Goal: Task Accomplishment & Management: Use online tool/utility

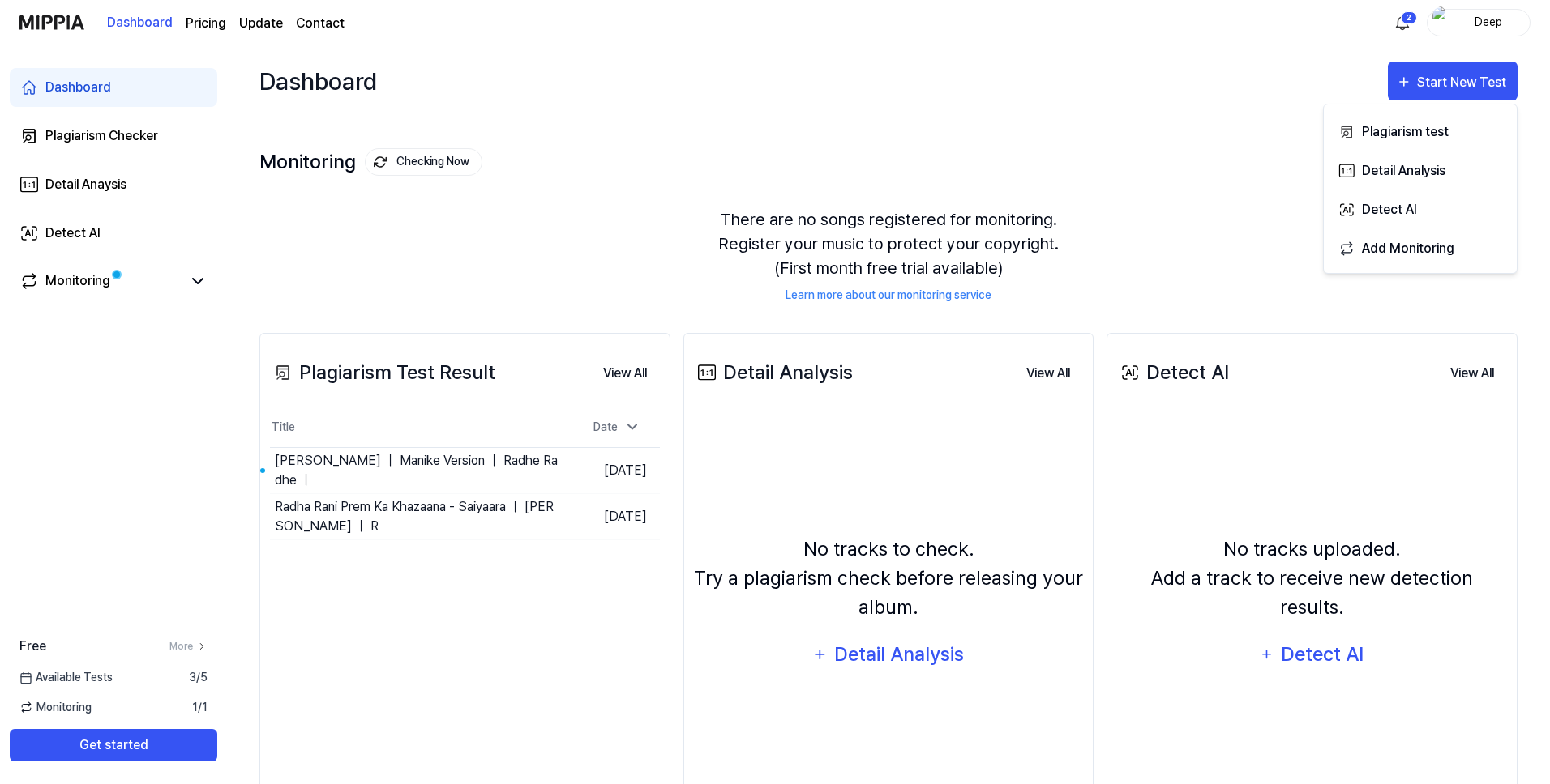
click at [923, 196] on div "There are no songs registered for monitoring. Register your music to protect yo…" at bounding box center [888, 255] width 1258 height 136
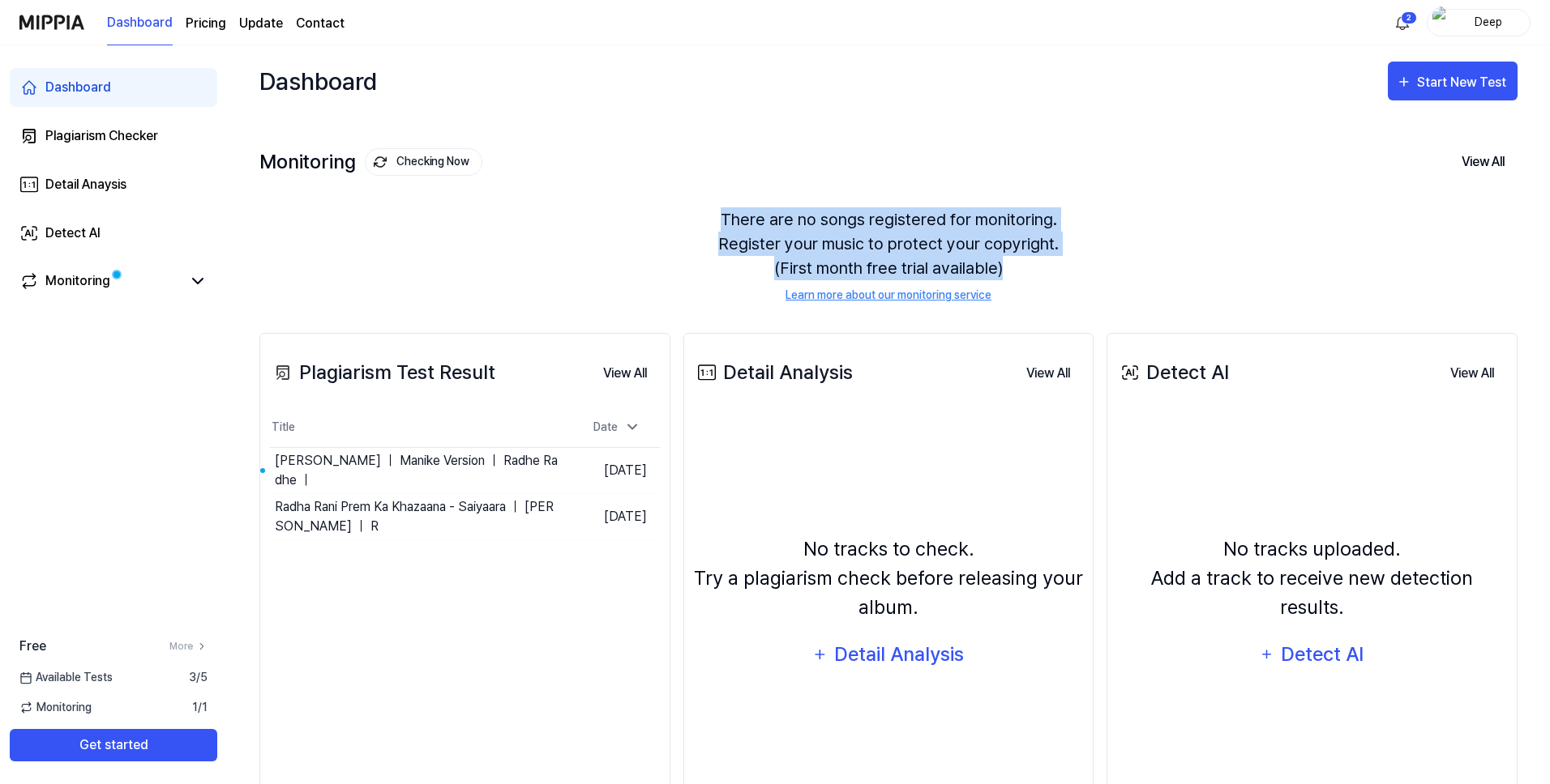
drag, startPoint x: 723, startPoint y: 221, endPoint x: 1072, endPoint y: 272, distance: 352.7
click at [1072, 272] on div "There are no songs registered for monitoring. Register your music to protect yo…" at bounding box center [888, 255] width 1258 height 136
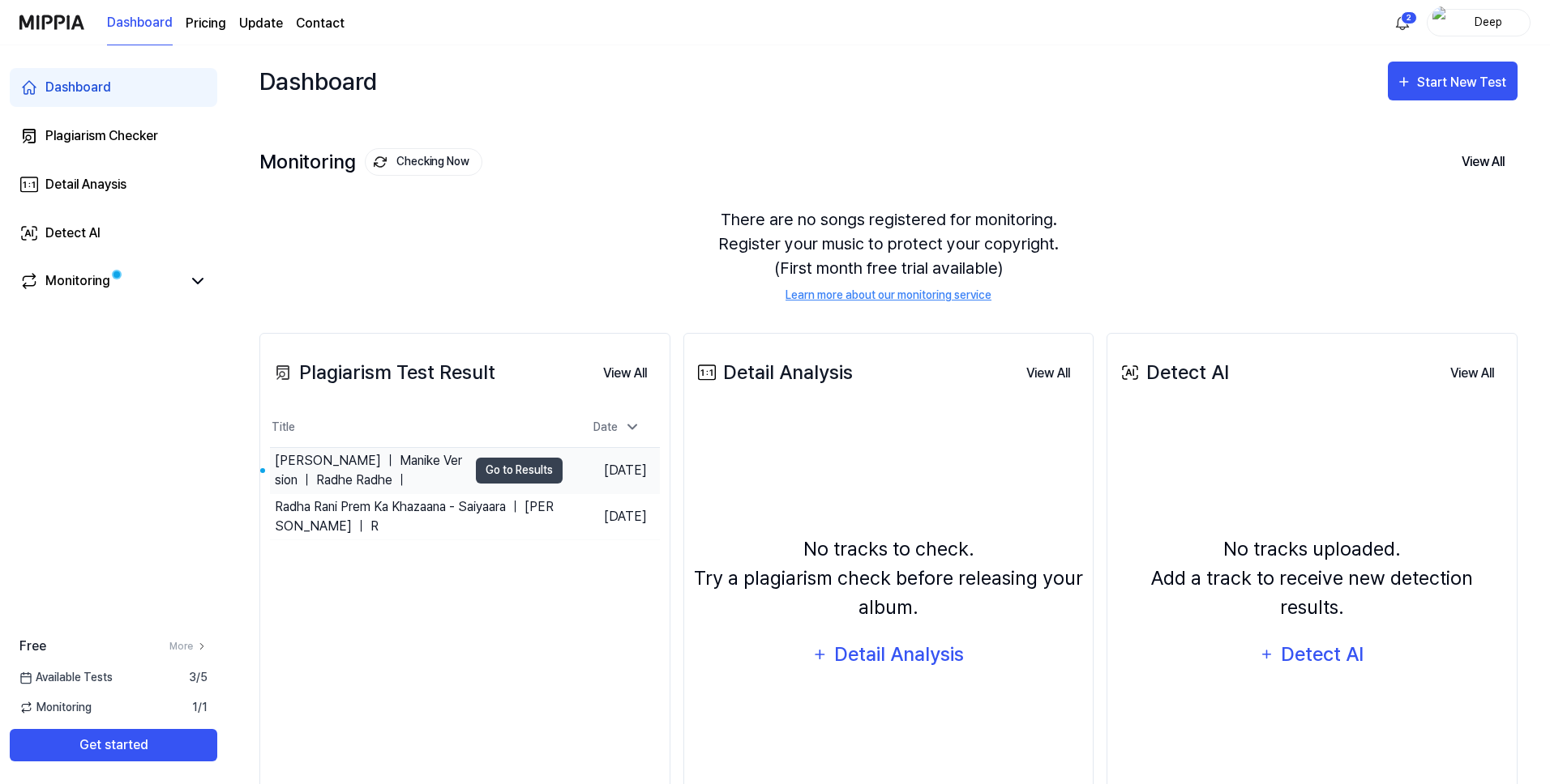
click at [409, 459] on div "[PERSON_NAME] ｜ Manike Version ｜ Radhe Radhe ｜" at bounding box center [370, 471] width 193 height 39
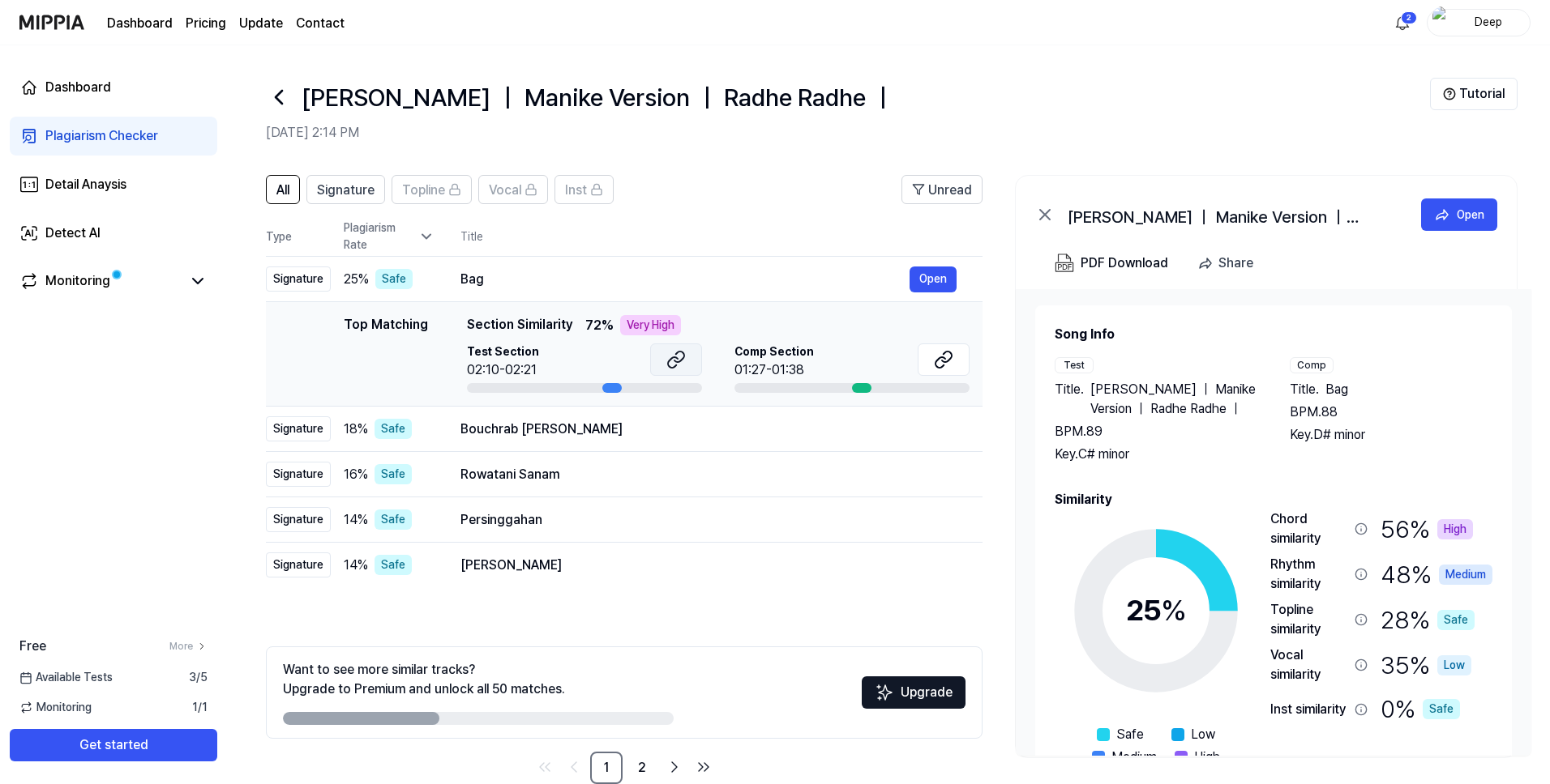
click at [671, 364] on icon at bounding box center [676, 360] width 19 height 19
click at [933, 357] on button at bounding box center [943, 360] width 52 height 32
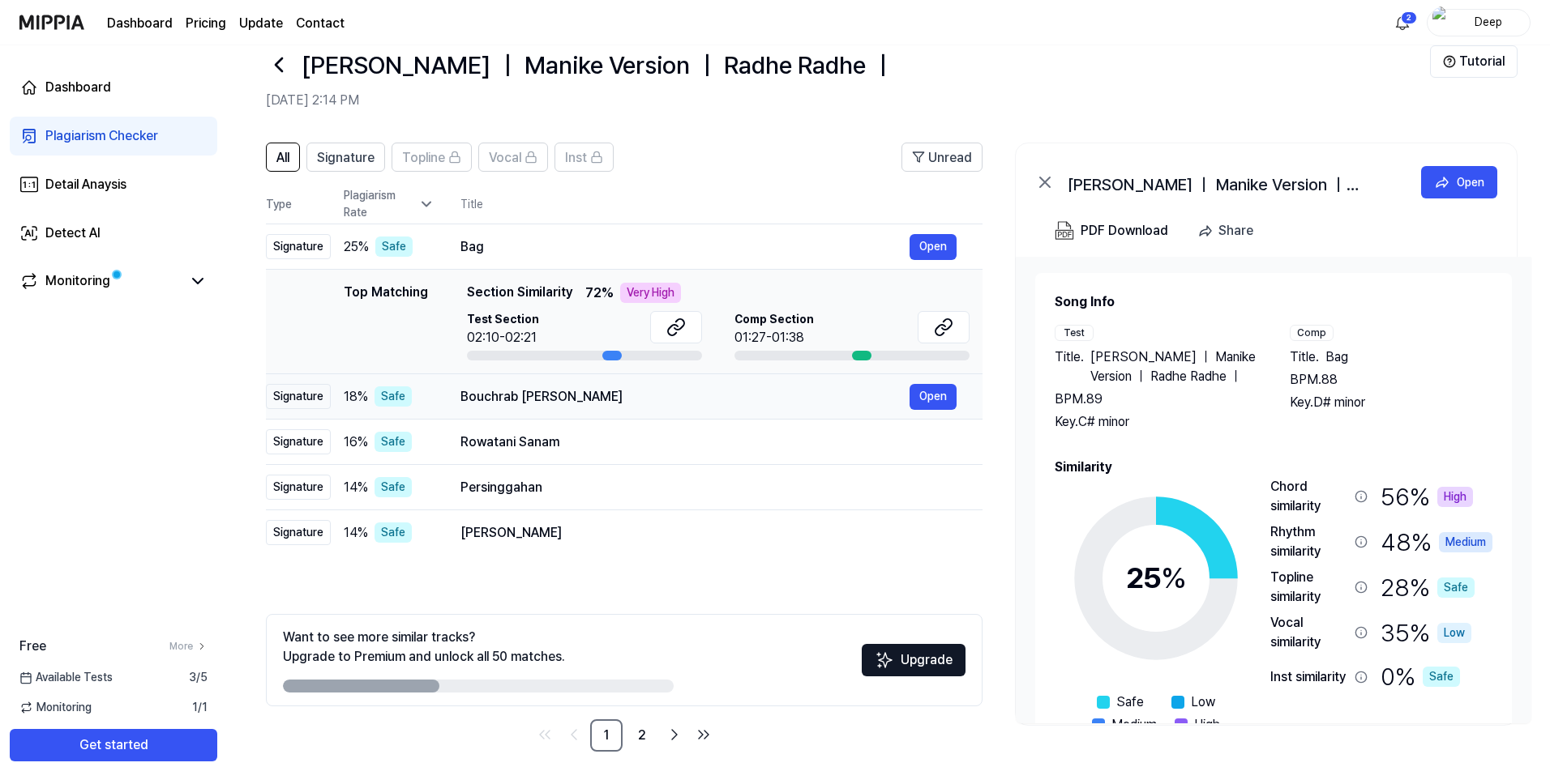
click at [613, 405] on div "Bouchrab [PERSON_NAME]" at bounding box center [685, 397] width 449 height 19
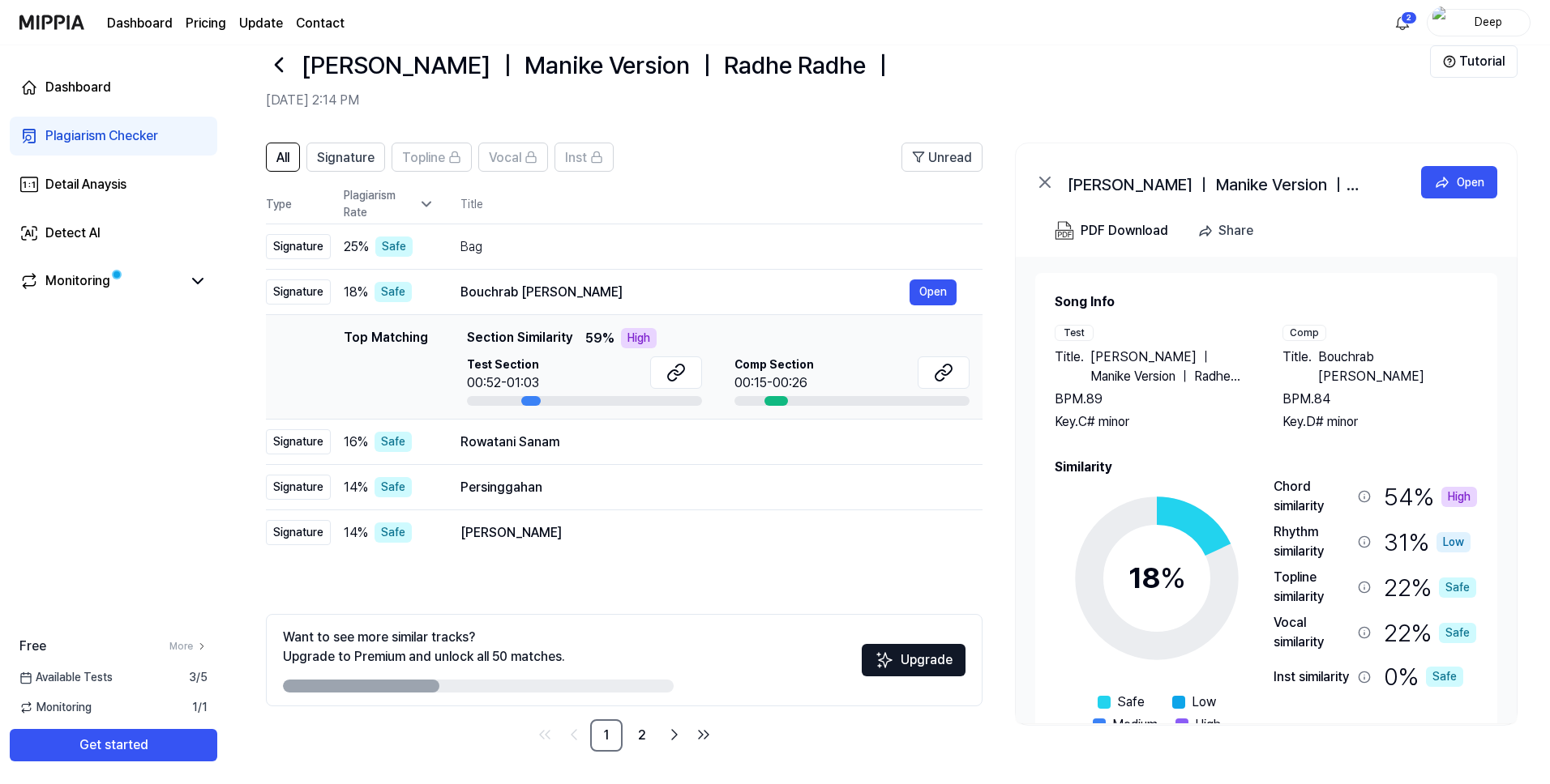
click at [457, 685] on div at bounding box center [478, 686] width 390 height 13
click at [474, 685] on div at bounding box center [478, 686] width 390 height 13
drag, startPoint x: 418, startPoint y: 689, endPoint x: 609, endPoint y: 689, distance: 191.0
click at [610, 689] on div at bounding box center [478, 686] width 390 height 13
click at [730, 451] on div "Rowatani Sanam" at bounding box center [685, 442] width 449 height 19
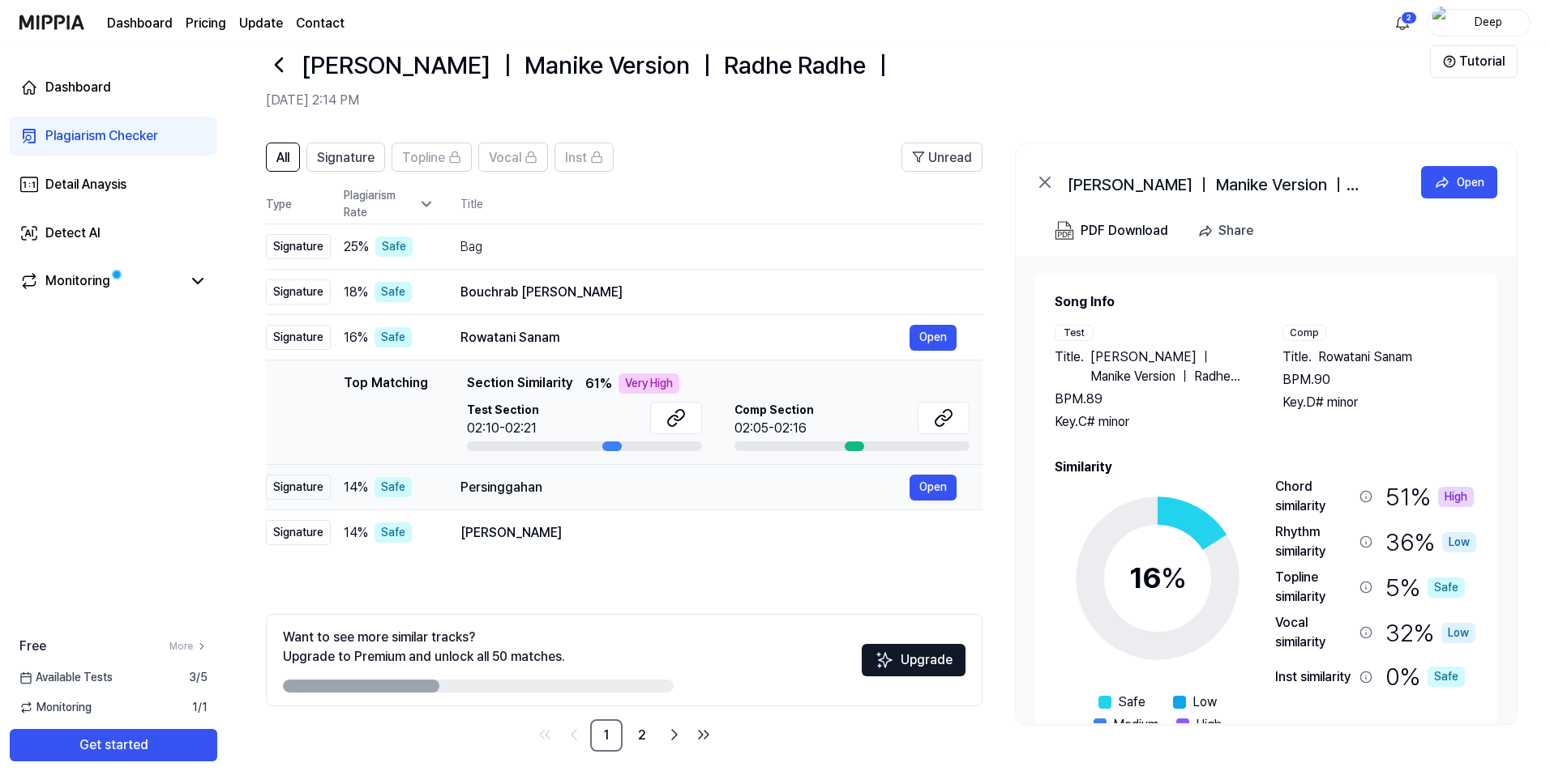
click at [724, 479] on div "Persinggahan" at bounding box center [685, 488] width 449 height 19
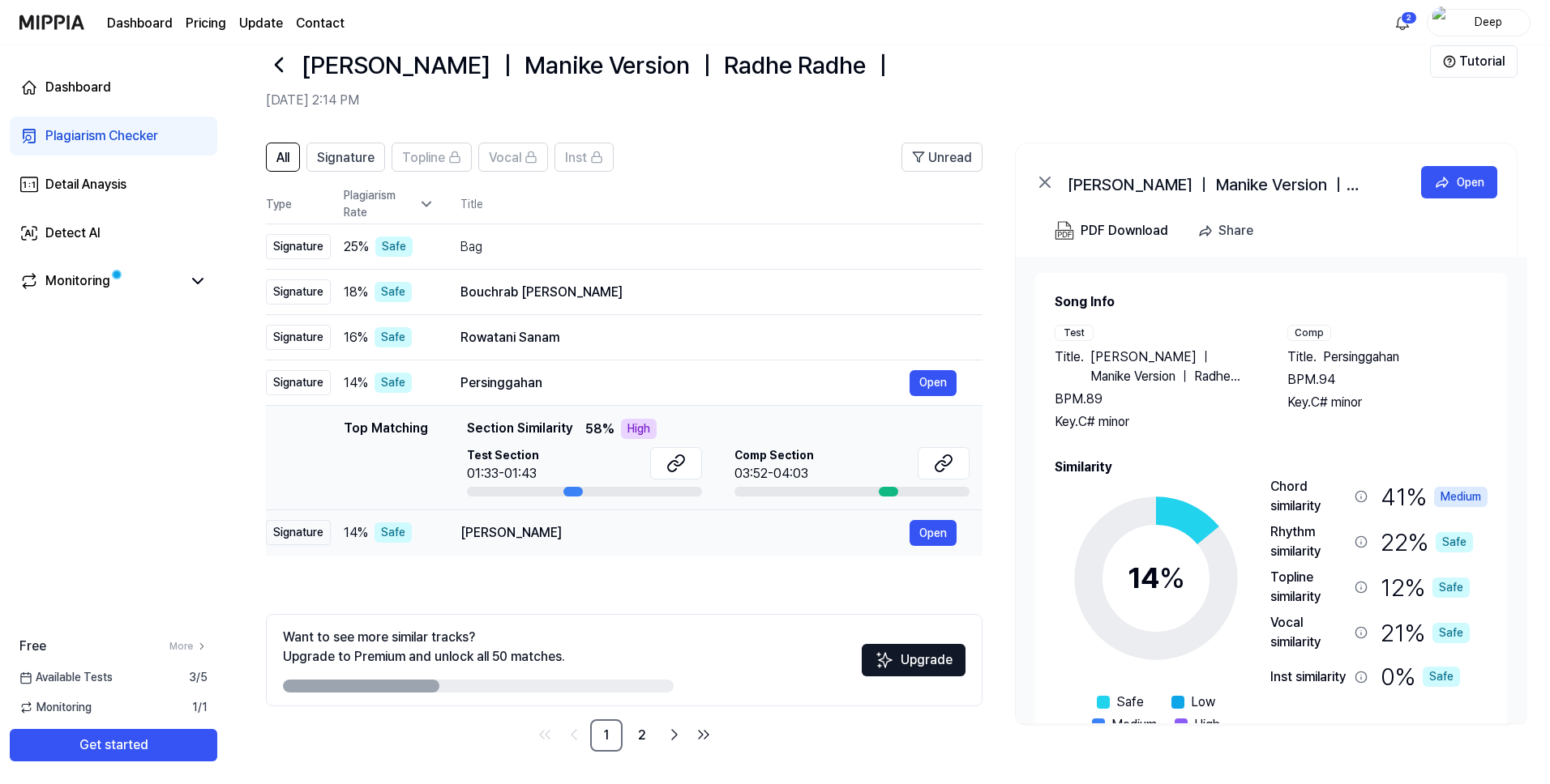
click at [736, 532] on div "[PERSON_NAME]" at bounding box center [685, 532] width 449 height 19
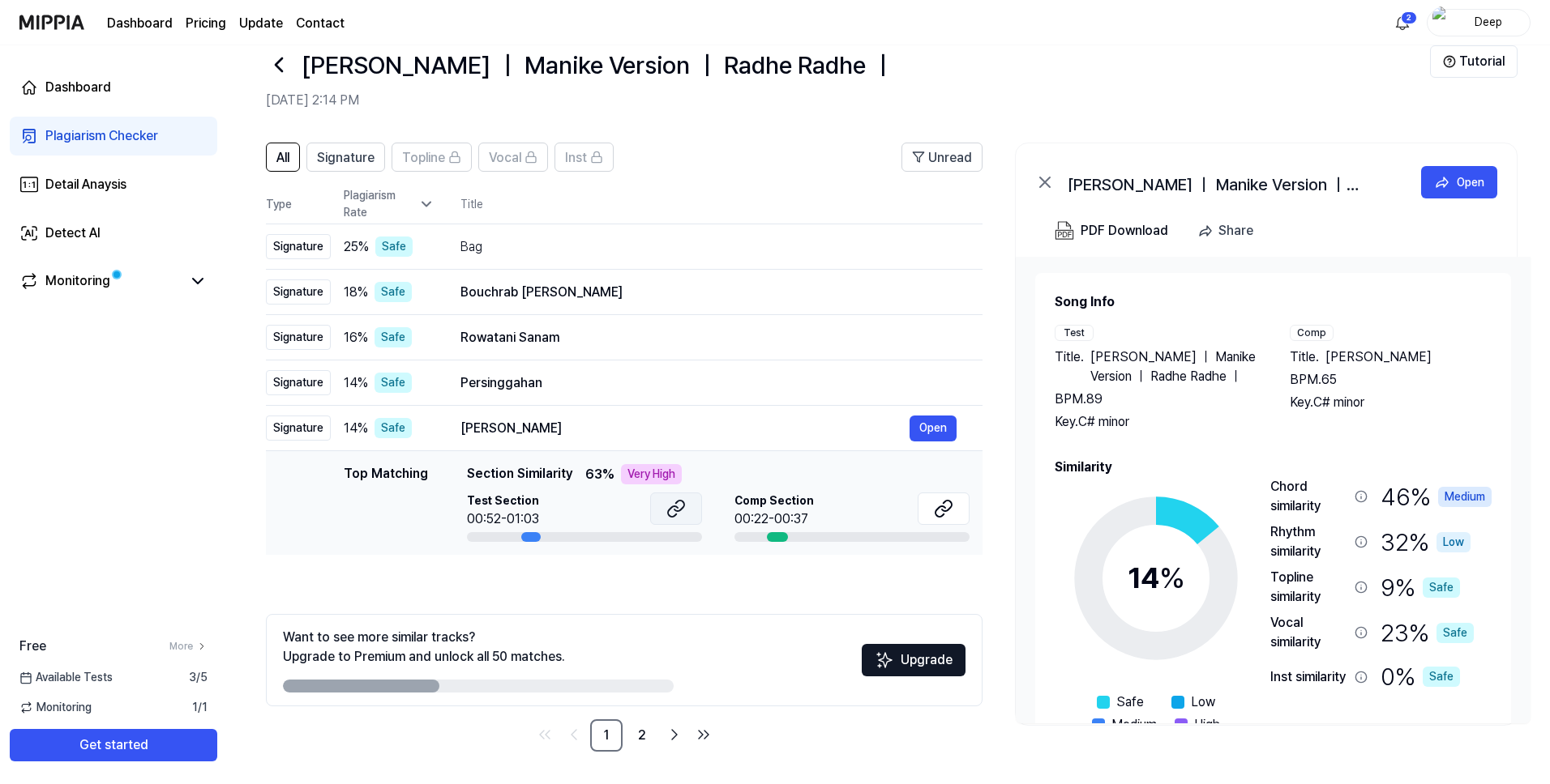
click at [674, 502] on icon at bounding box center [679, 506] width 9 height 10
click at [932, 513] on button at bounding box center [943, 509] width 52 height 32
click at [274, 75] on icon at bounding box center [278, 65] width 26 height 26
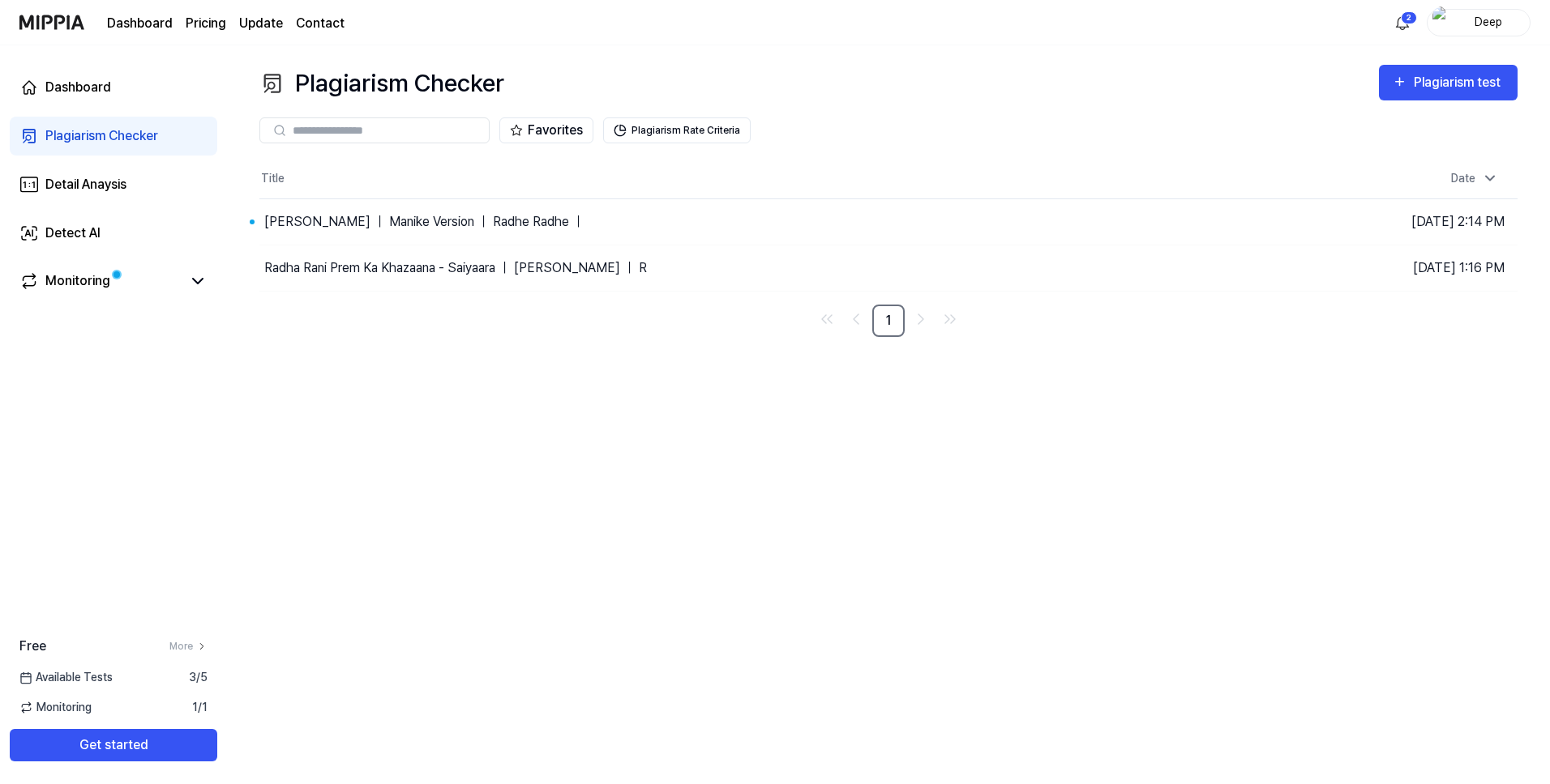
scroll to position [0, 0]
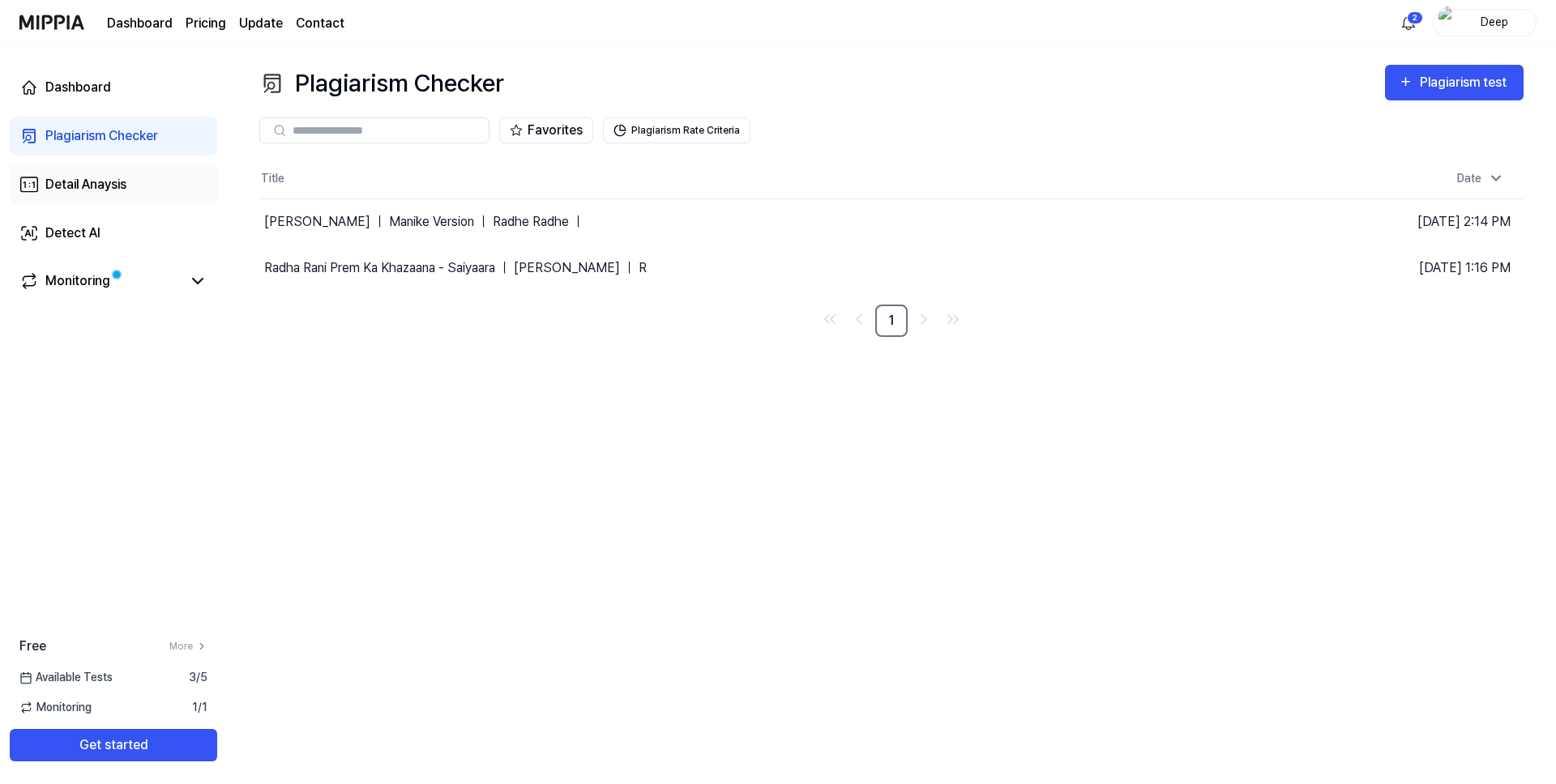
click at [119, 193] on div "Detail Anaysis" at bounding box center [85, 184] width 81 height 19
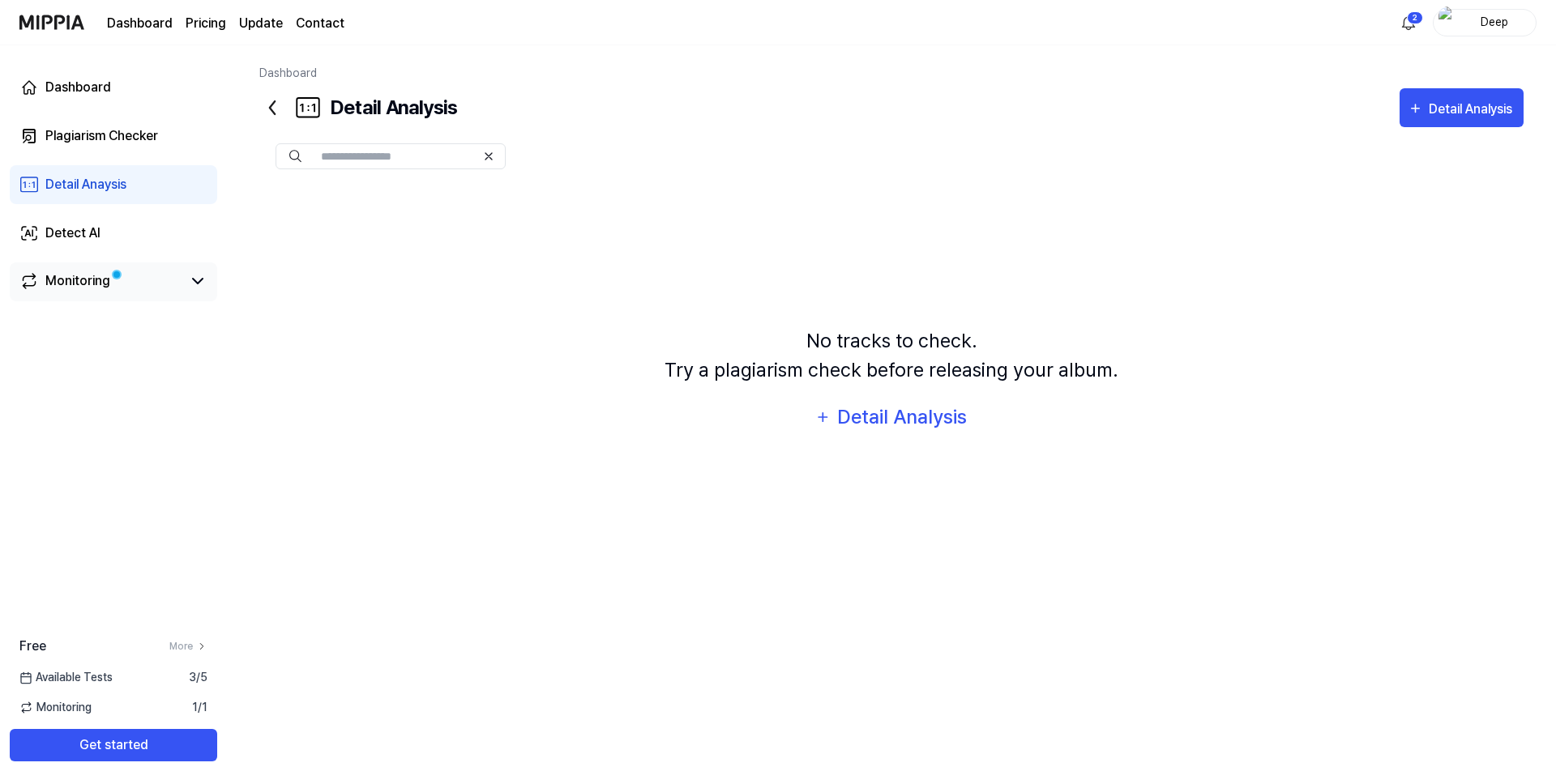
click at [164, 281] on link "Monitoring" at bounding box center [100, 281] width 162 height 19
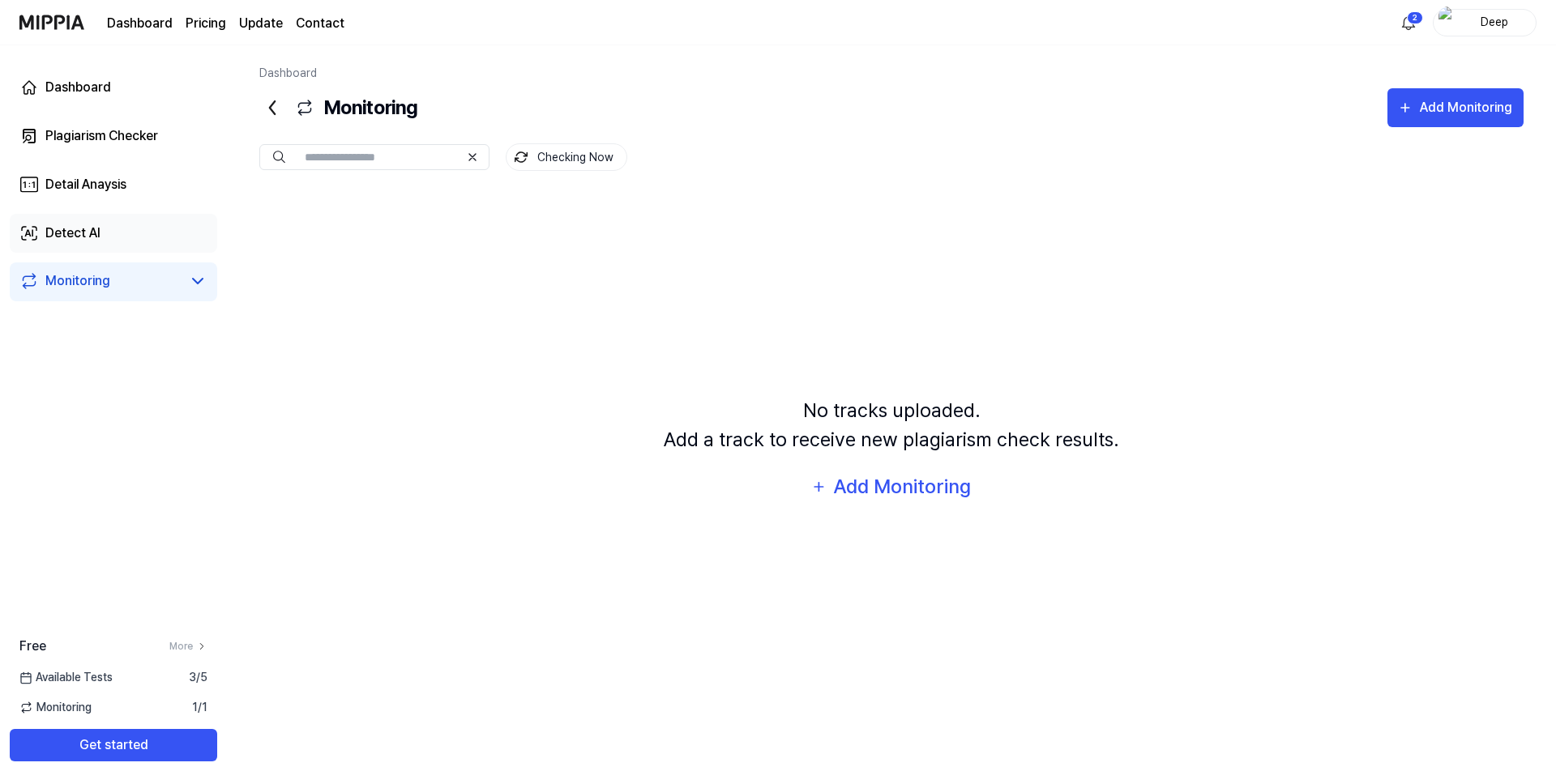
click at [140, 241] on link "Detect AI" at bounding box center [113, 233] width 208 height 39
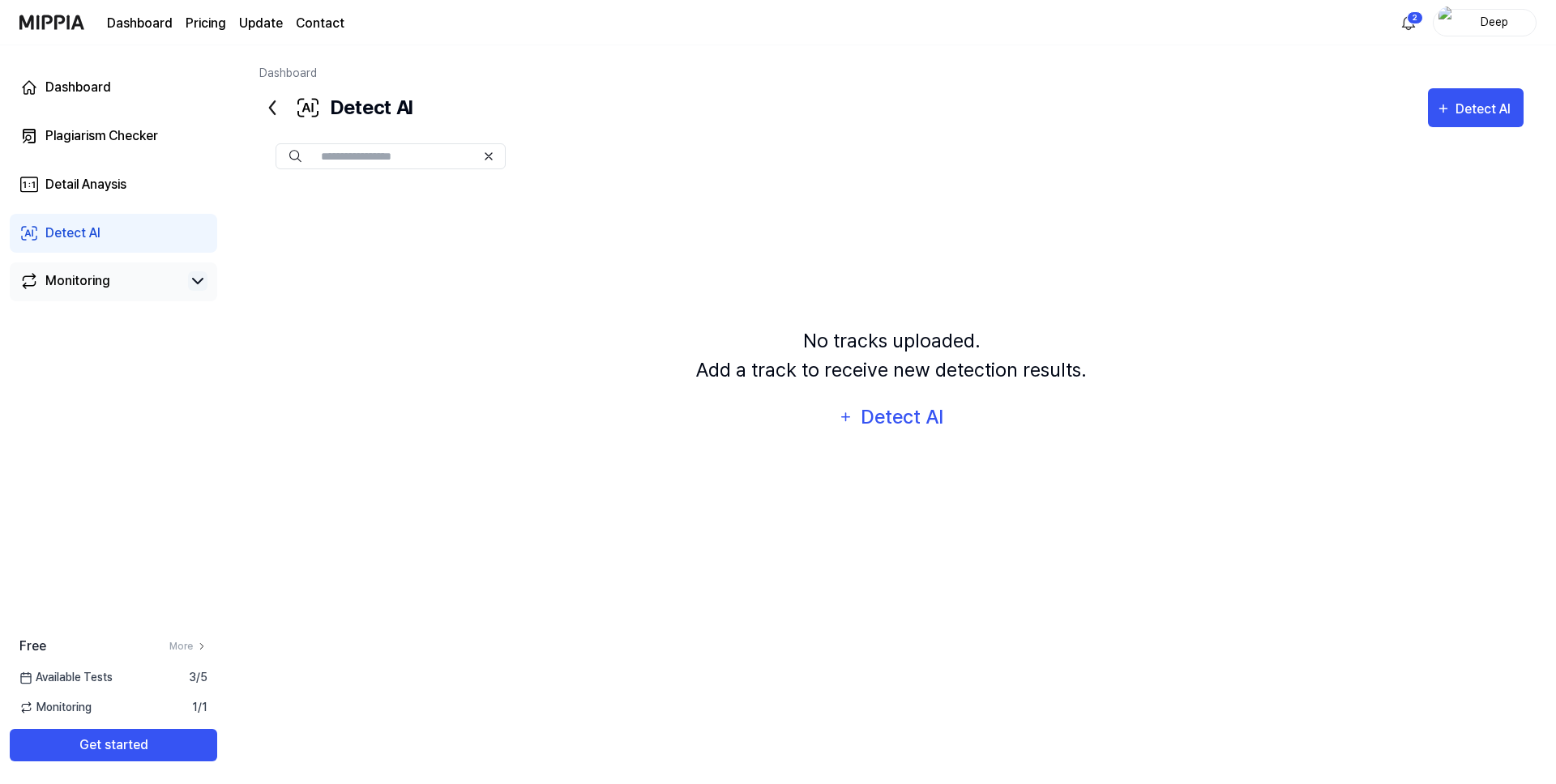
click at [198, 289] on icon at bounding box center [197, 281] width 19 height 19
click at [120, 139] on div "Plagiarism Checker" at bounding box center [102, 136] width 113 height 19
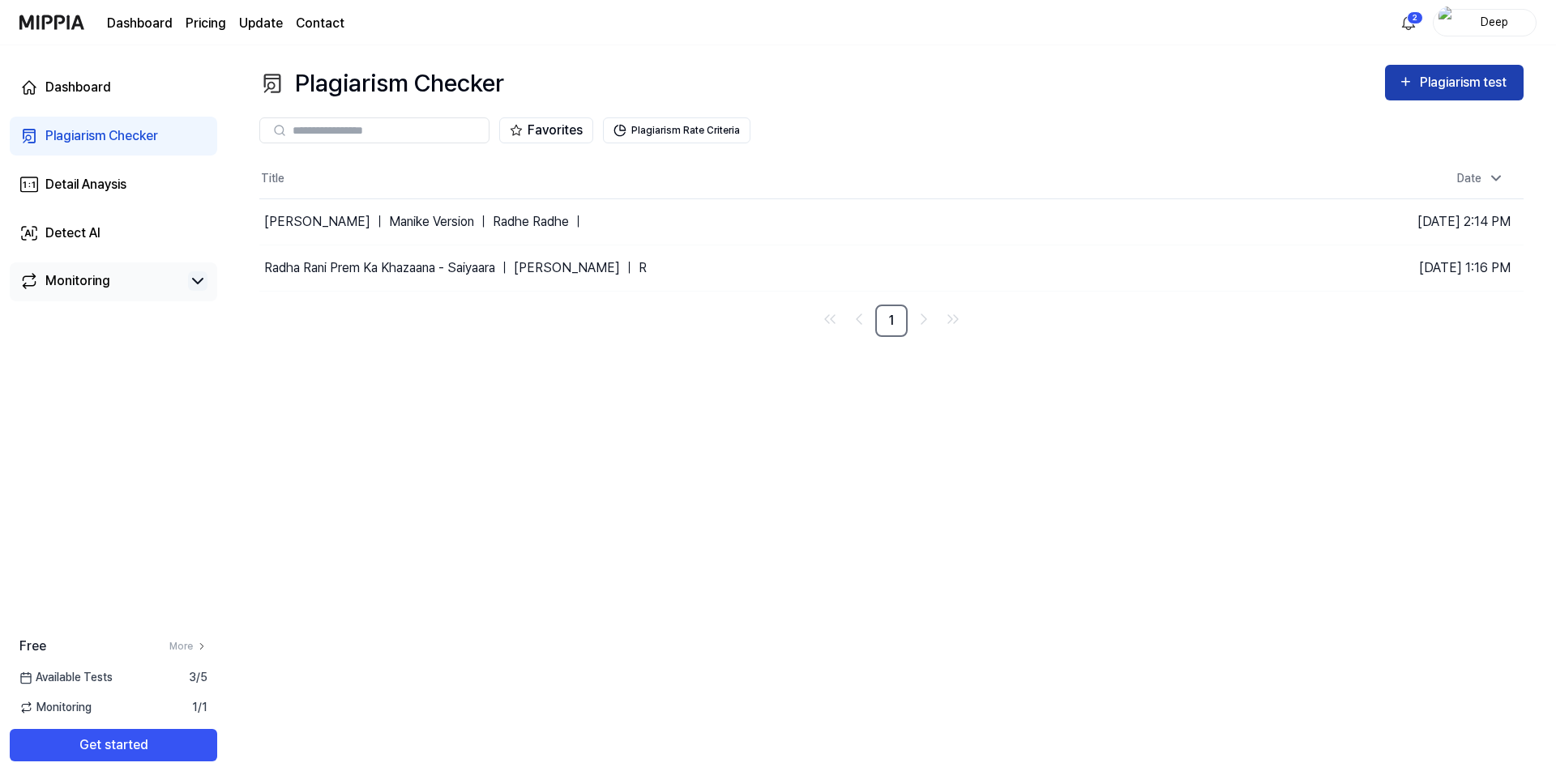
click at [1479, 87] on div "Plagiarism test" at bounding box center [1466, 83] width 91 height 21
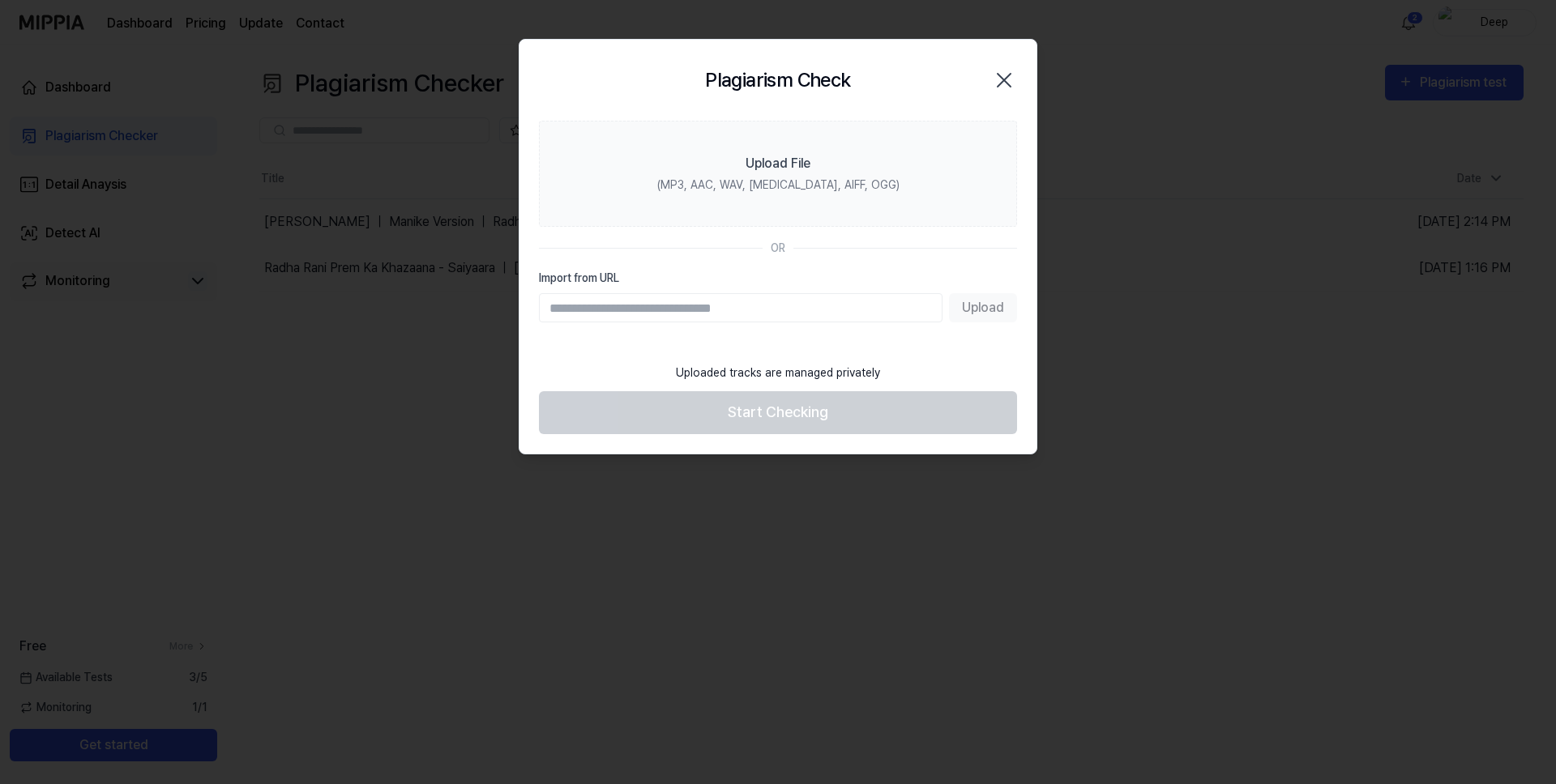
click at [1010, 81] on icon "button" at bounding box center [1003, 80] width 26 height 26
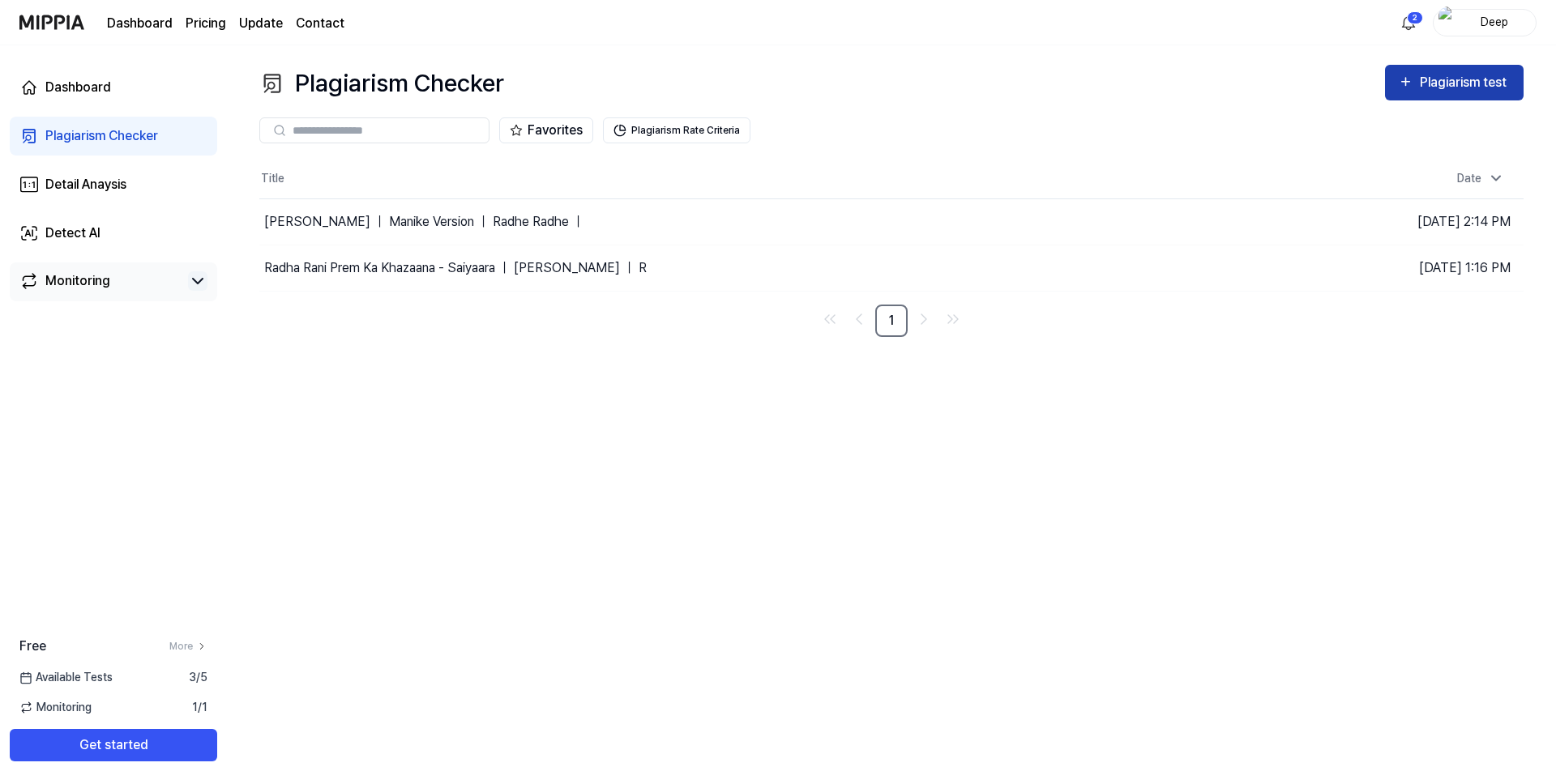
click at [1434, 75] on div "Plagiarism test" at bounding box center [1466, 83] width 91 height 21
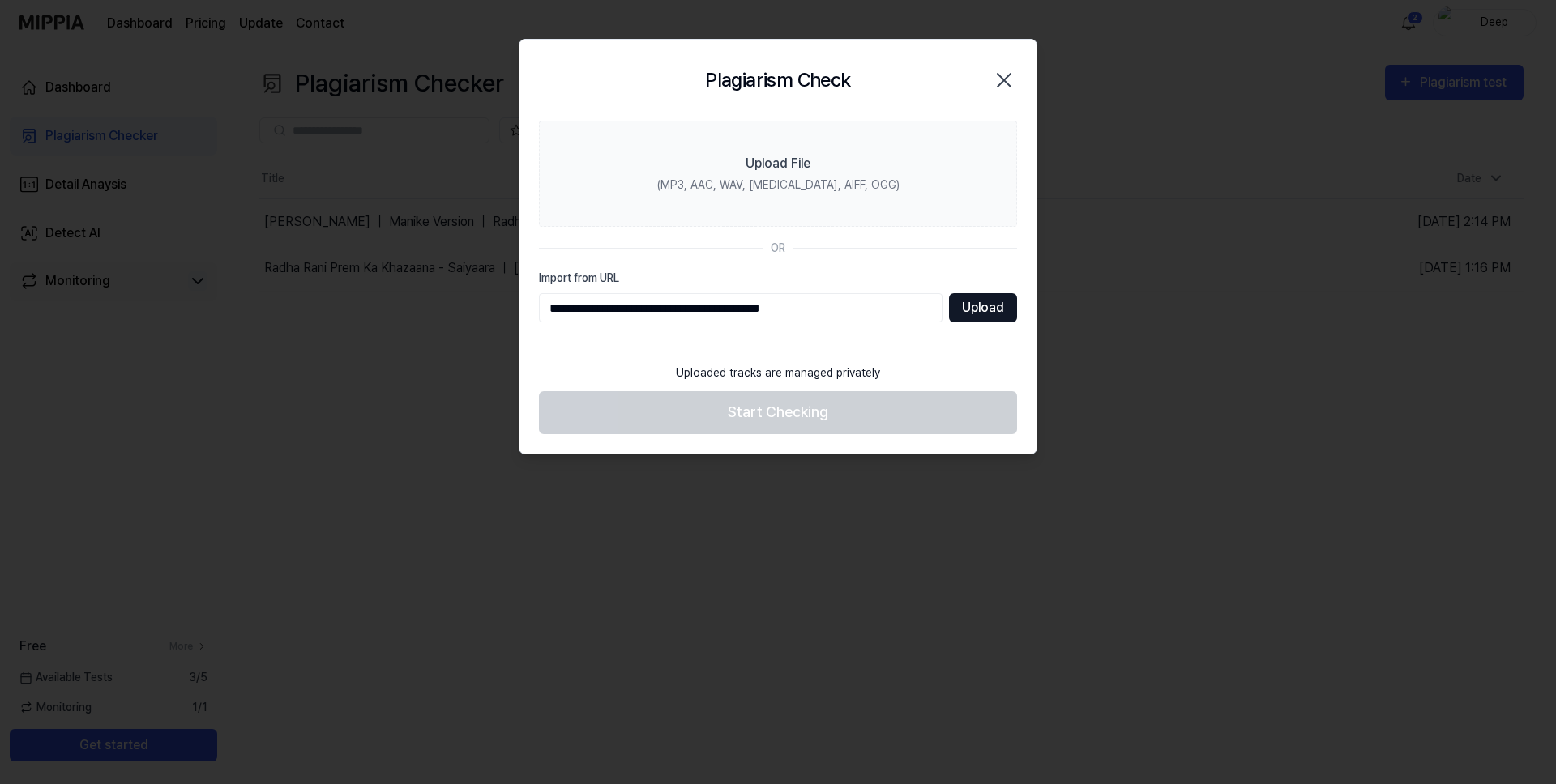
type input "**********"
click at [984, 313] on button "Upload" at bounding box center [984, 308] width 68 height 29
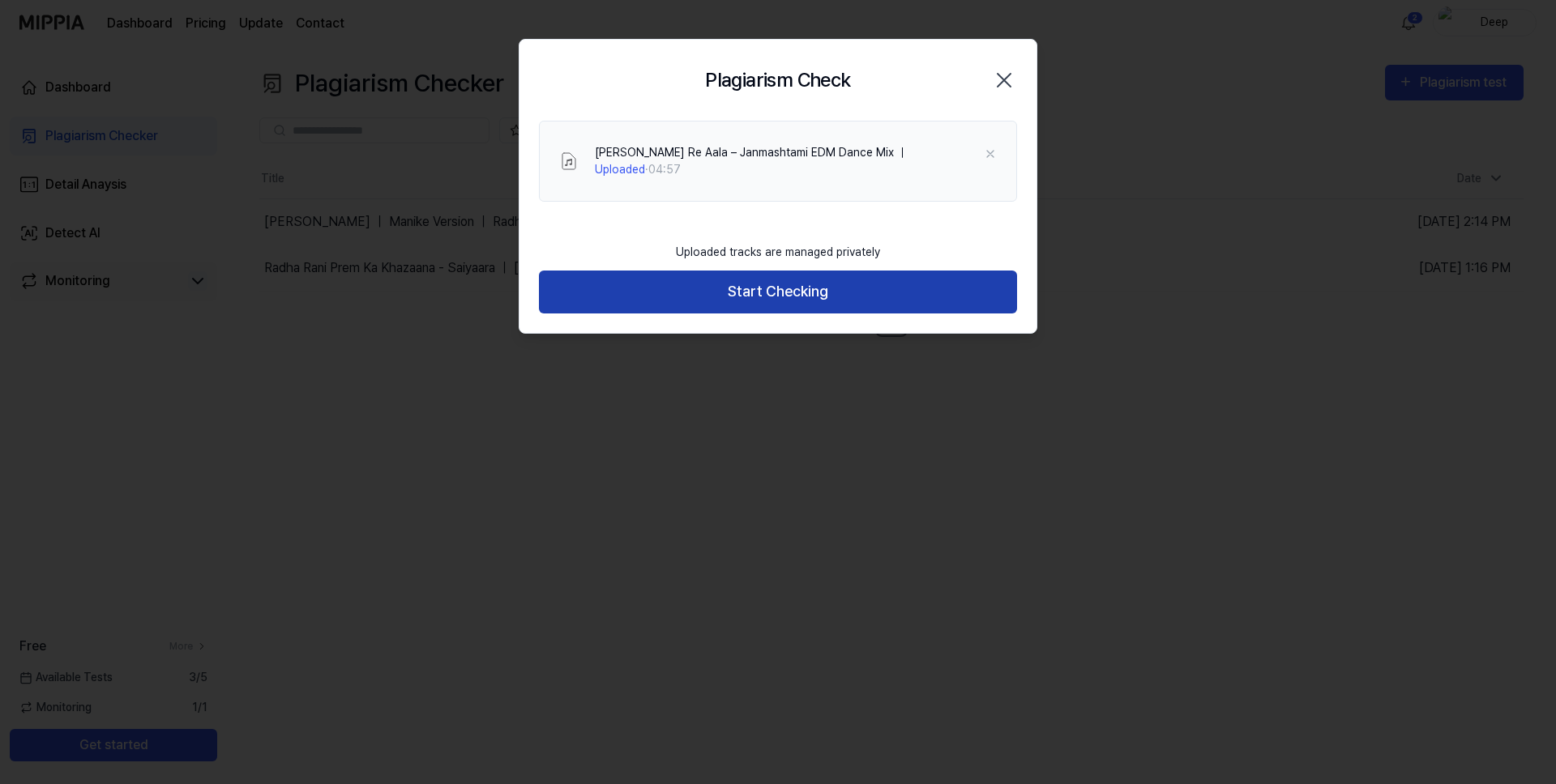
click at [839, 302] on button "Start Checking" at bounding box center [778, 291] width 478 height 43
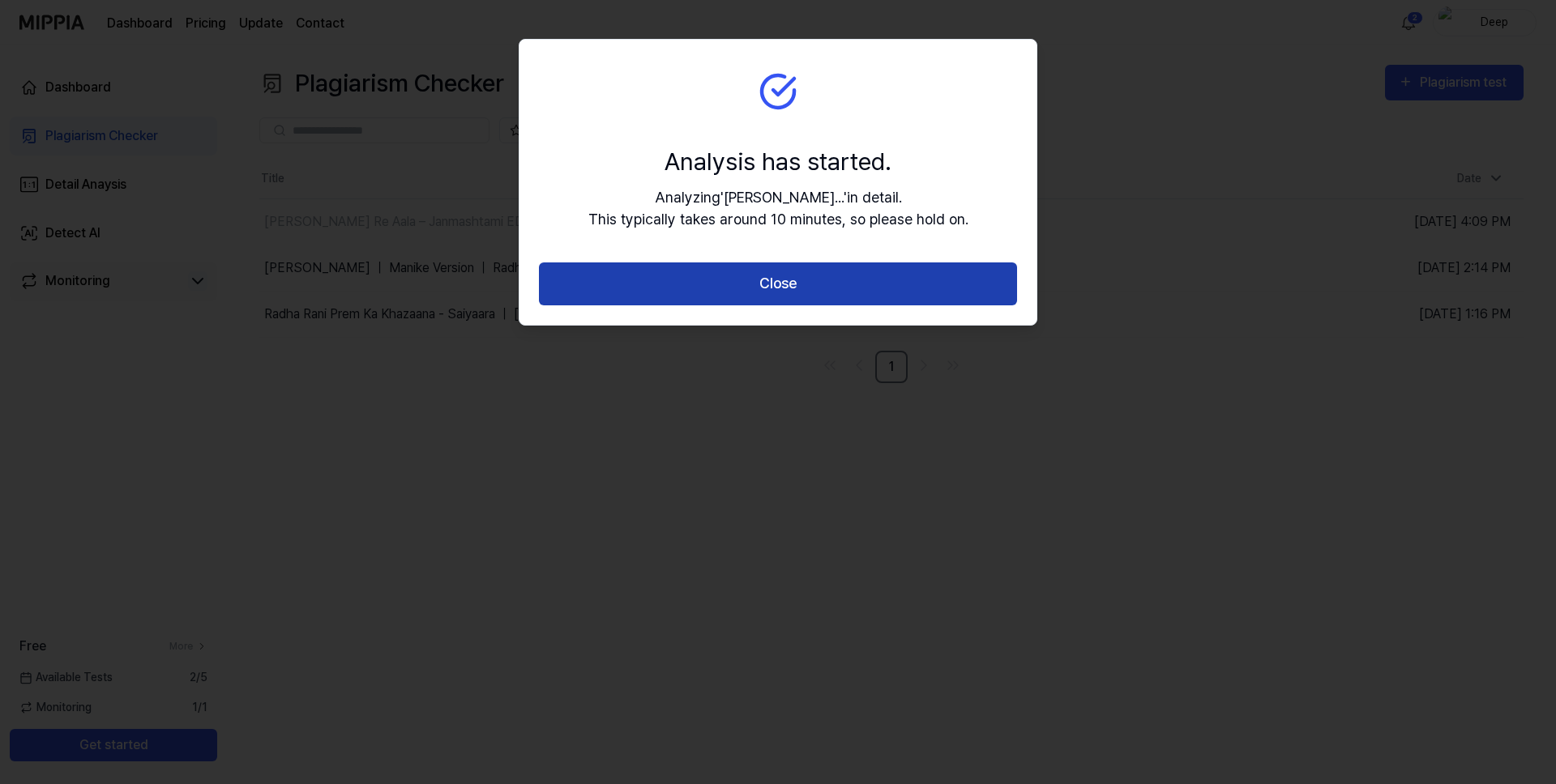
click at [885, 288] on button "Close" at bounding box center [778, 284] width 478 height 43
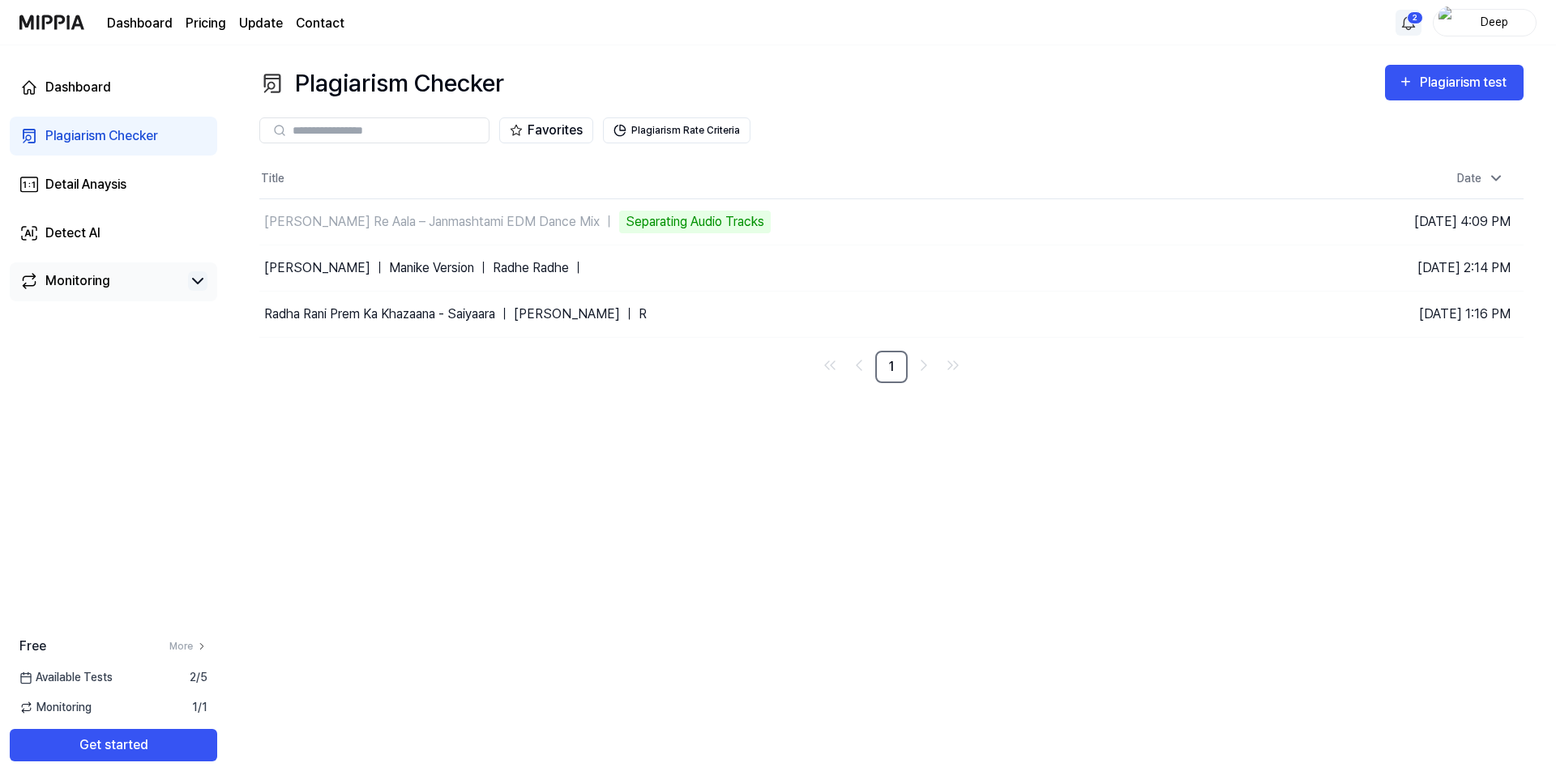
click at [1415, 18] on html "Dashboard Pricing Update Contact 2 Deep Dashboard Plagiarism Checker Detail Ana…" at bounding box center [778, 392] width 1556 height 784
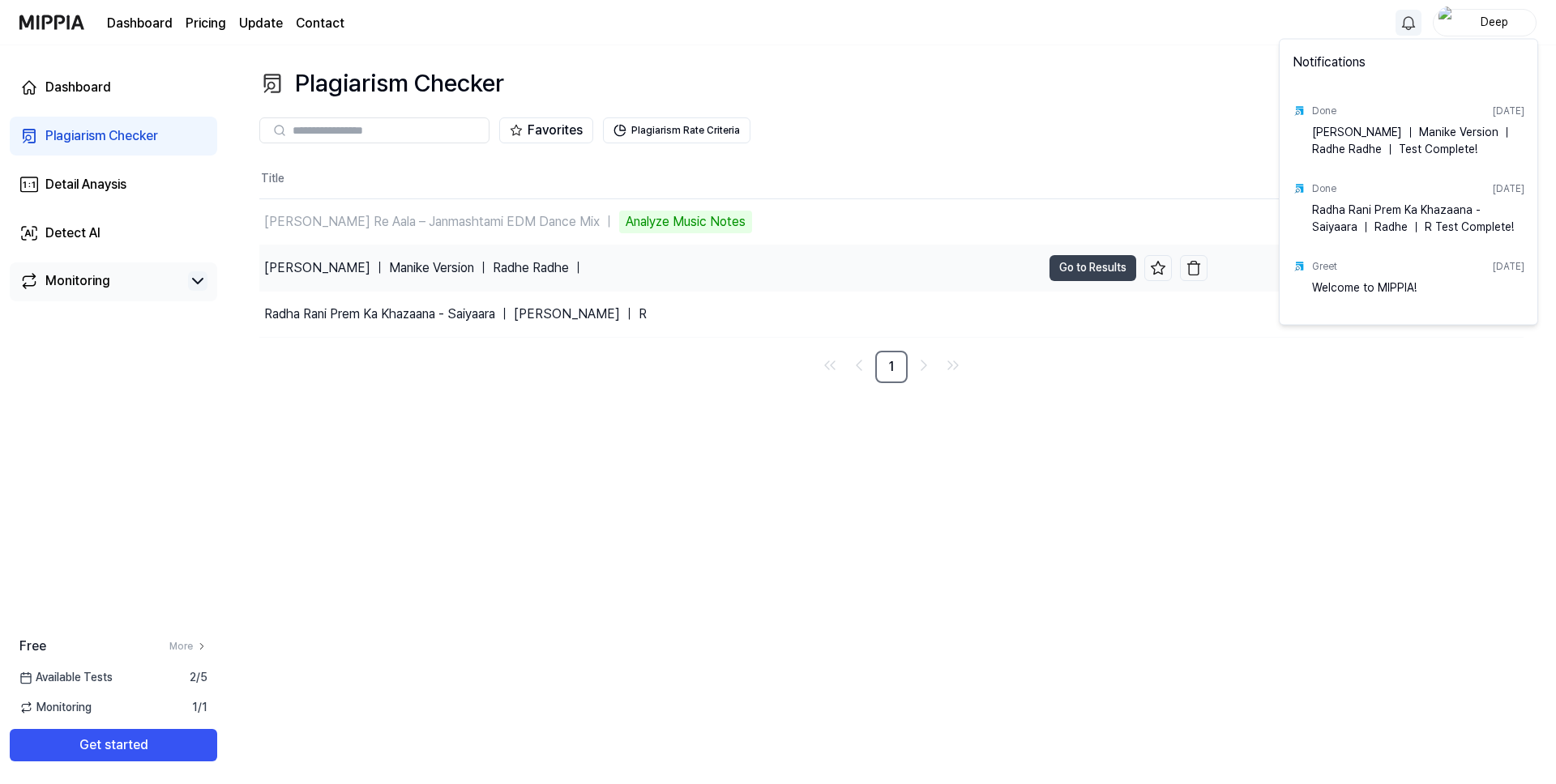
click at [304, 266] on html "Dashboard Pricing Update Contact Deep Dashboard Plagiarism Checker Detail Anays…" at bounding box center [778, 392] width 1556 height 784
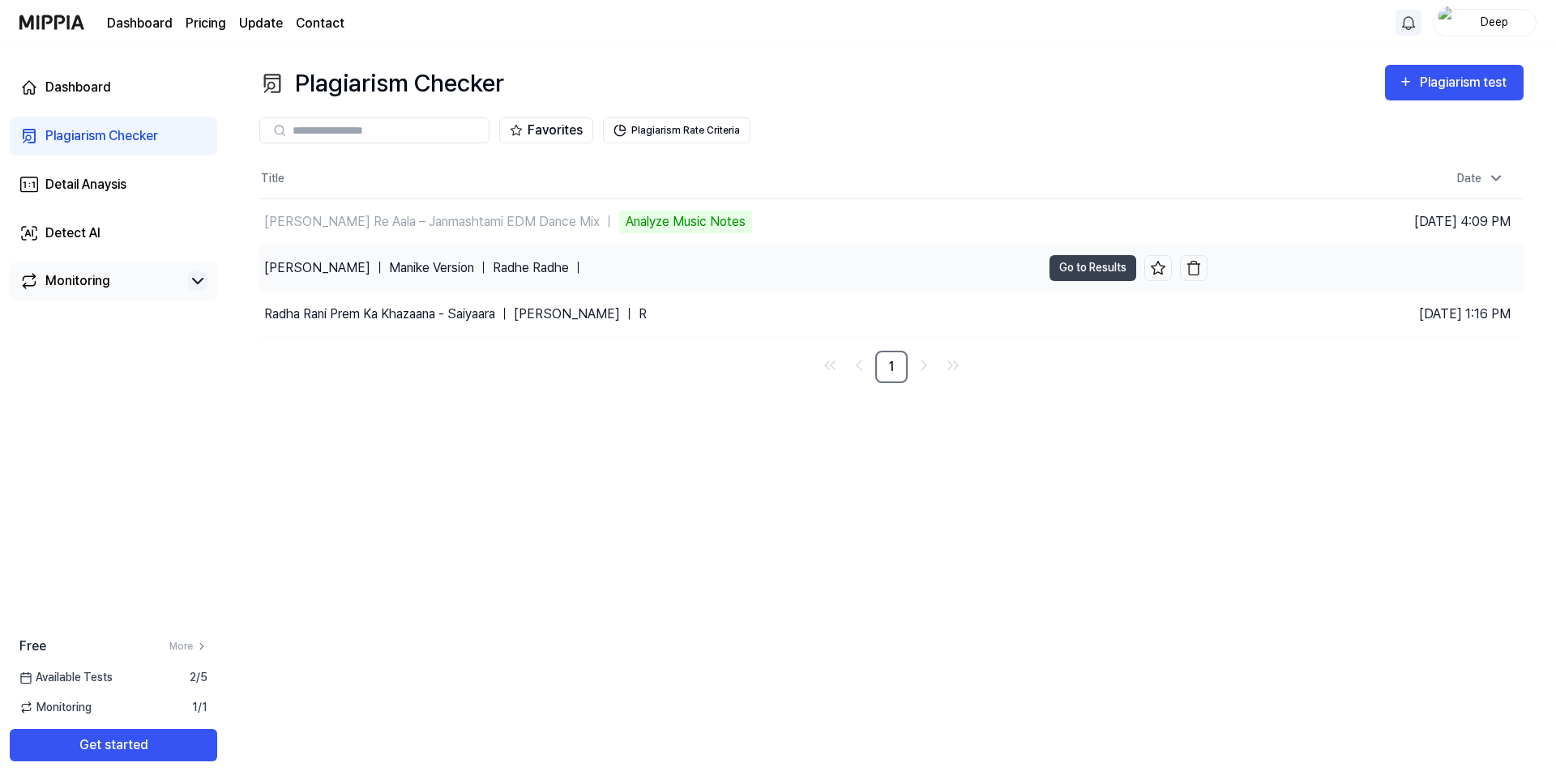
click at [304, 266] on div "[PERSON_NAME] ｜ Manike Version ｜ Radhe Radhe ｜" at bounding box center [423, 268] width 320 height 19
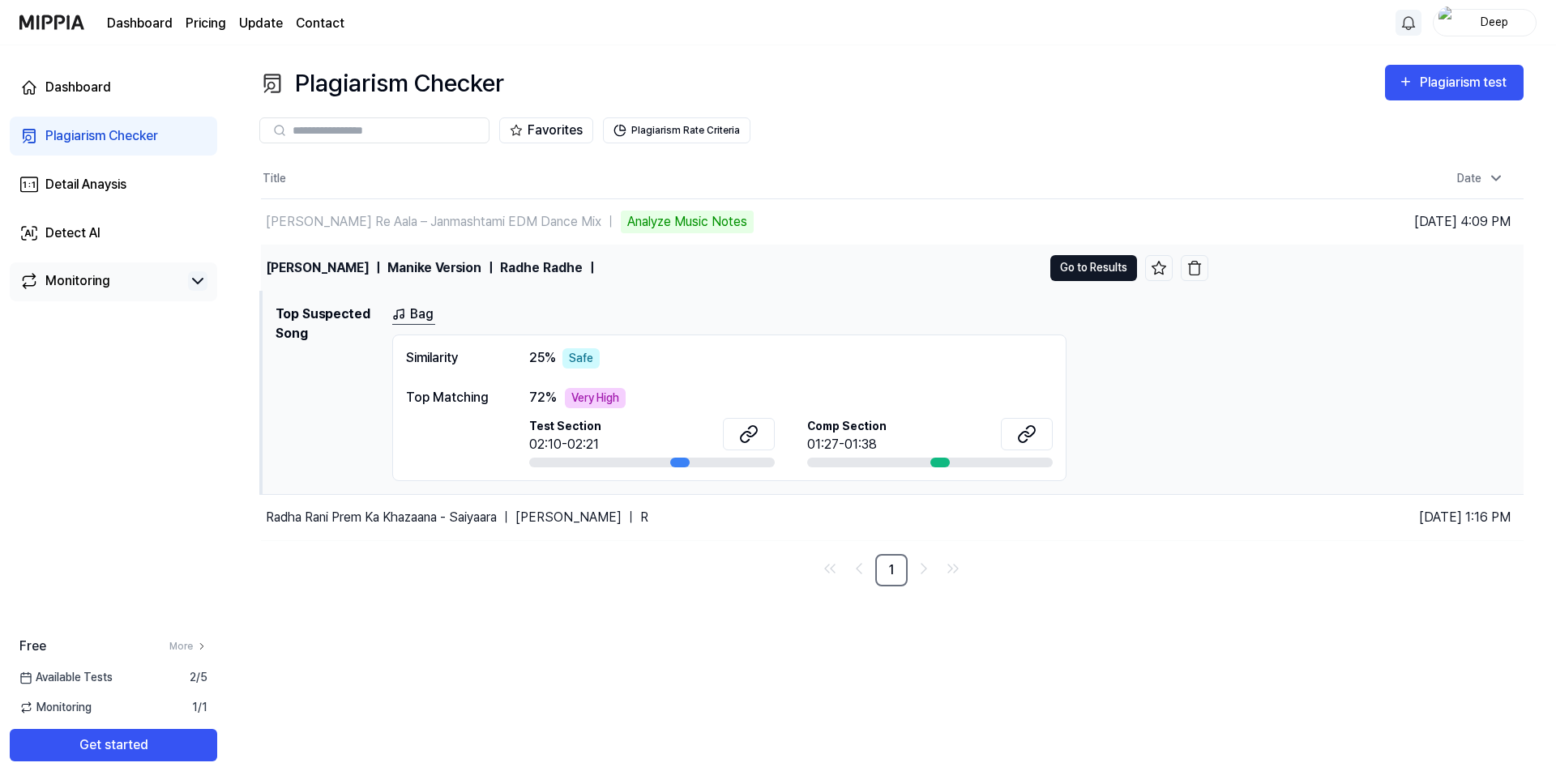
click at [1080, 269] on button "Go to Results" at bounding box center [1093, 268] width 86 height 26
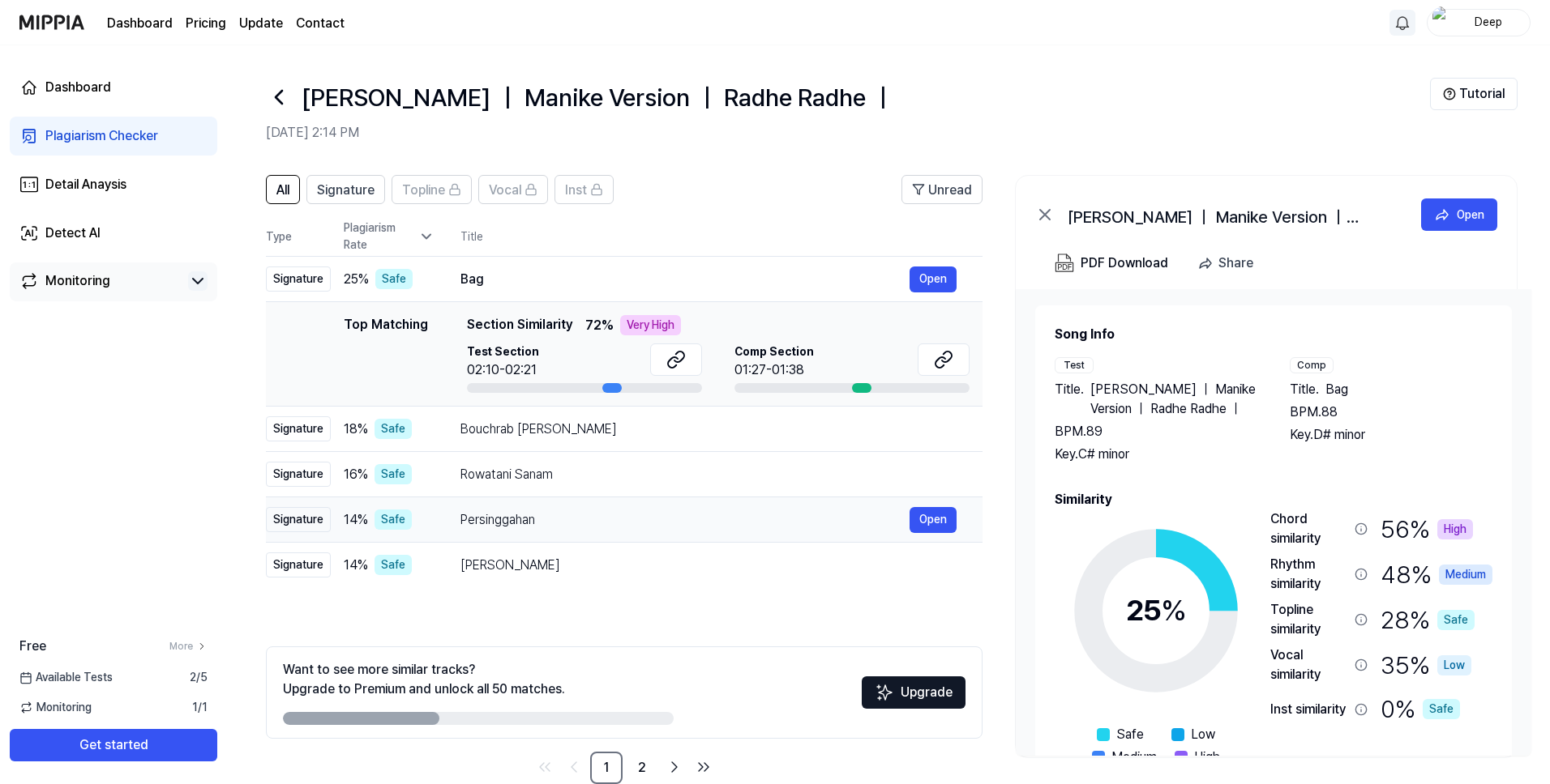
scroll to position [32, 0]
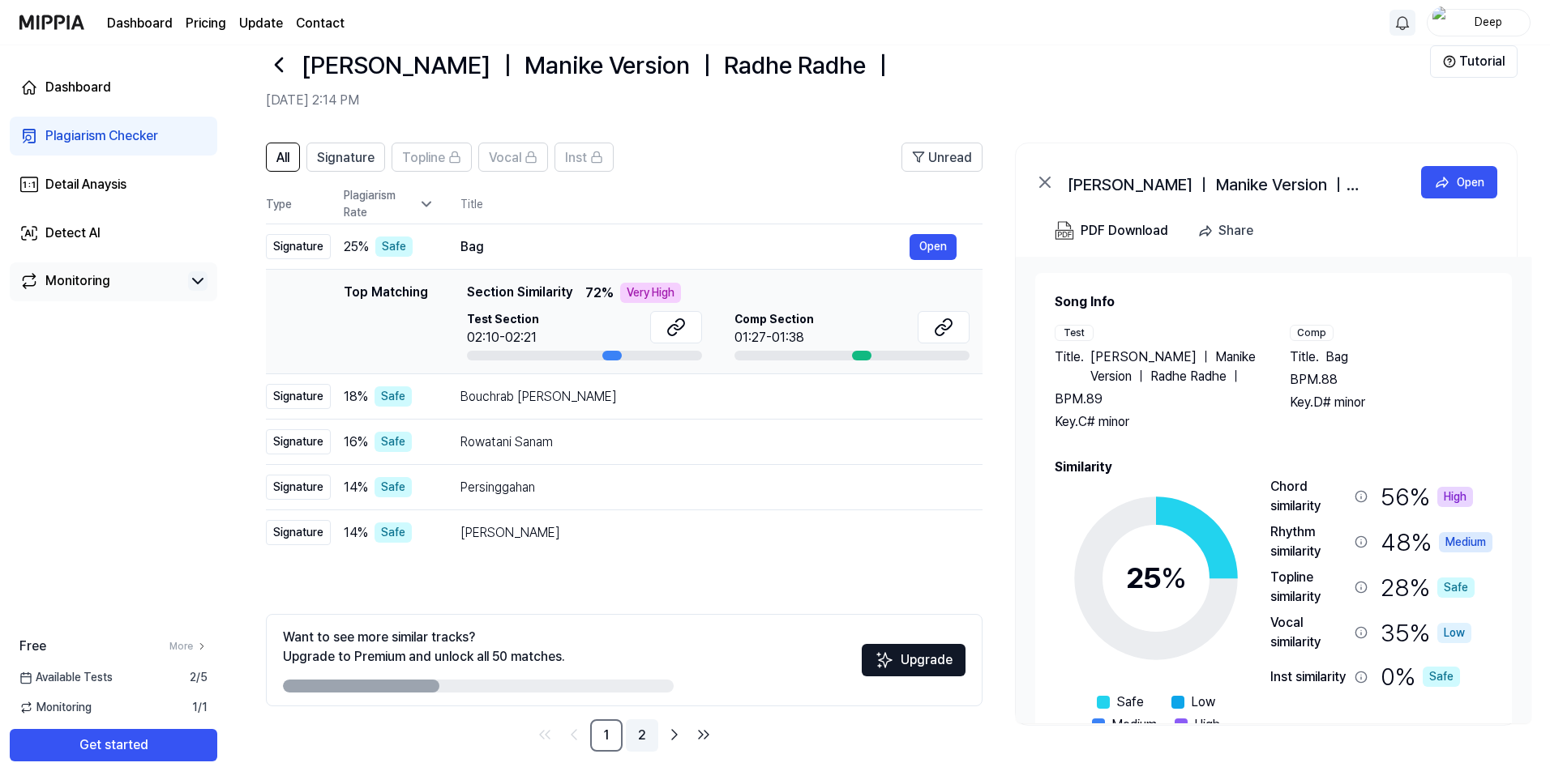
click at [644, 732] on link "2" at bounding box center [642, 736] width 32 height 32
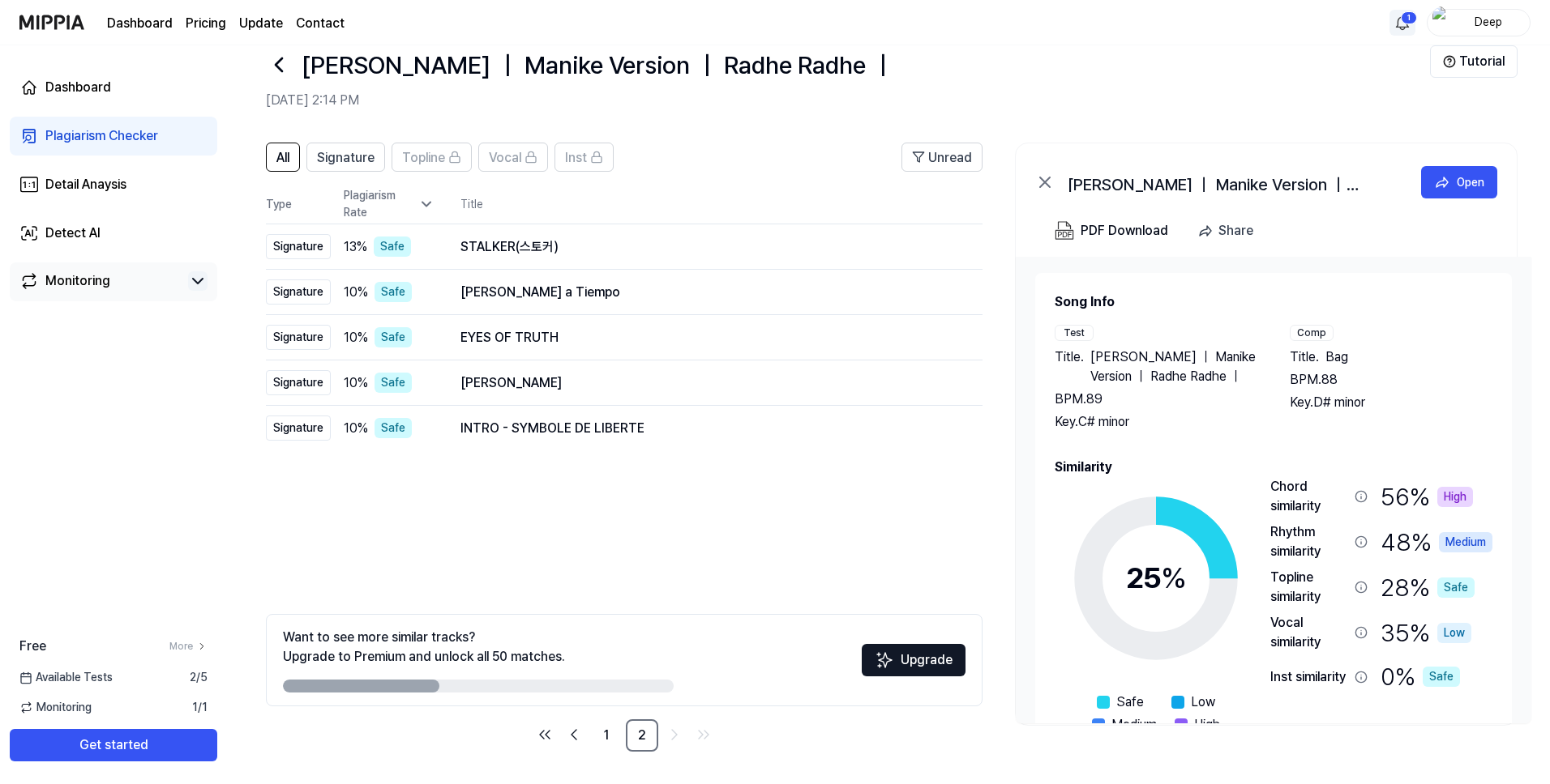
click at [280, 67] on icon at bounding box center [278, 65] width 26 height 26
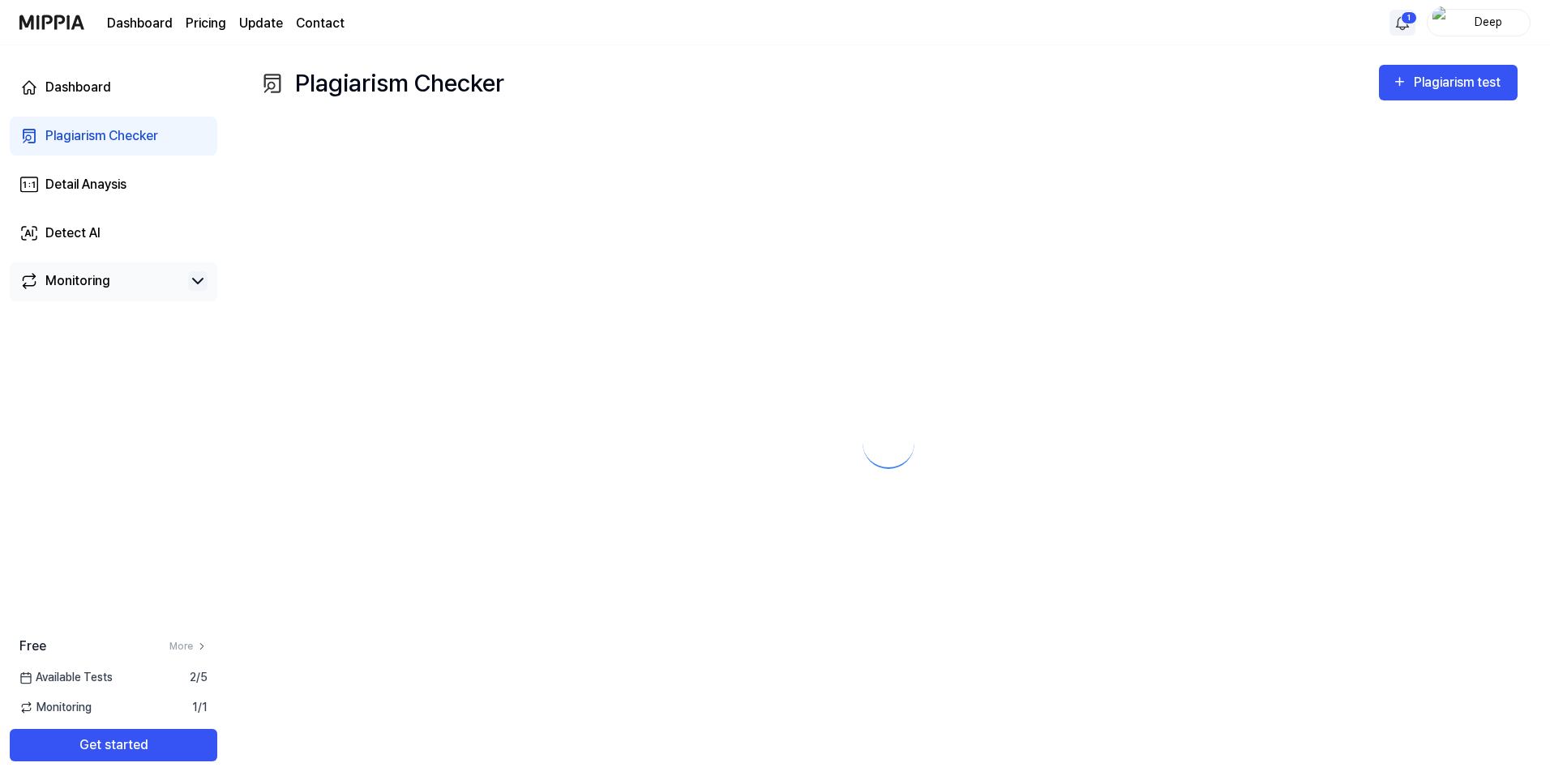
scroll to position [0, 0]
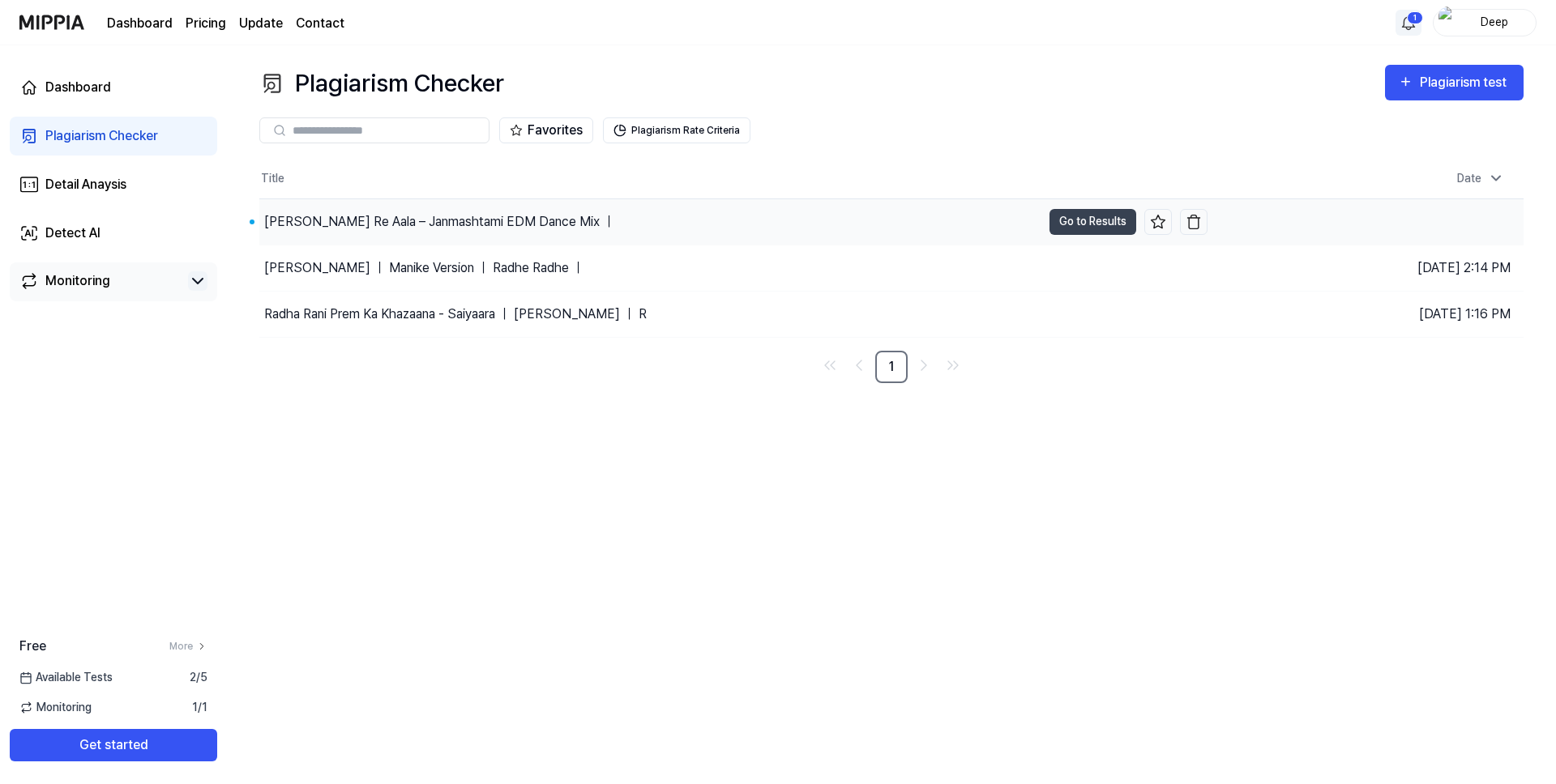
click at [383, 225] on div "[PERSON_NAME] Re Aala – Janmashtami EDM Dance Mix ｜" at bounding box center [440, 222] width 351 height 19
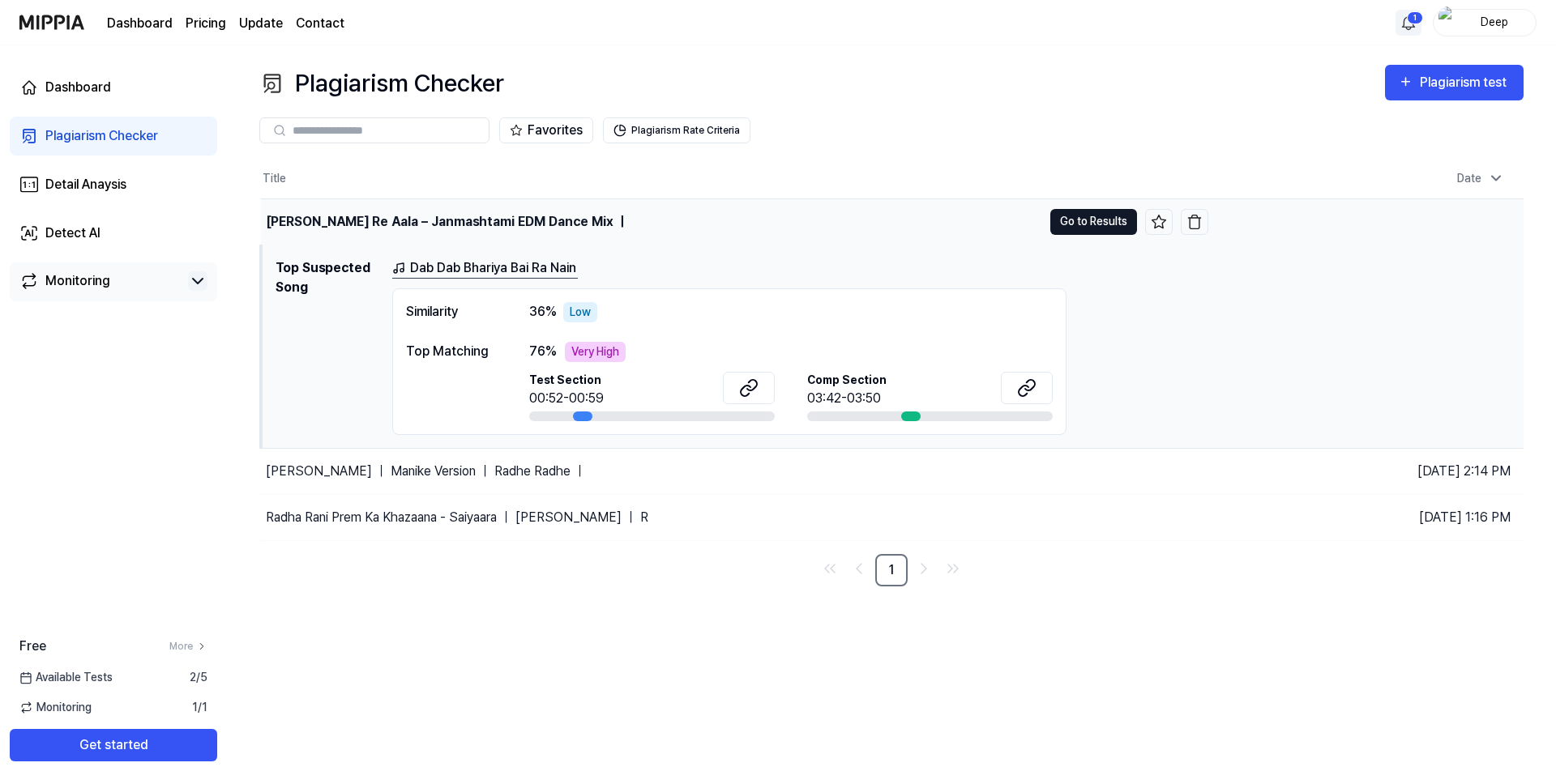
click at [1110, 225] on button "Go to Results" at bounding box center [1093, 221] width 86 height 26
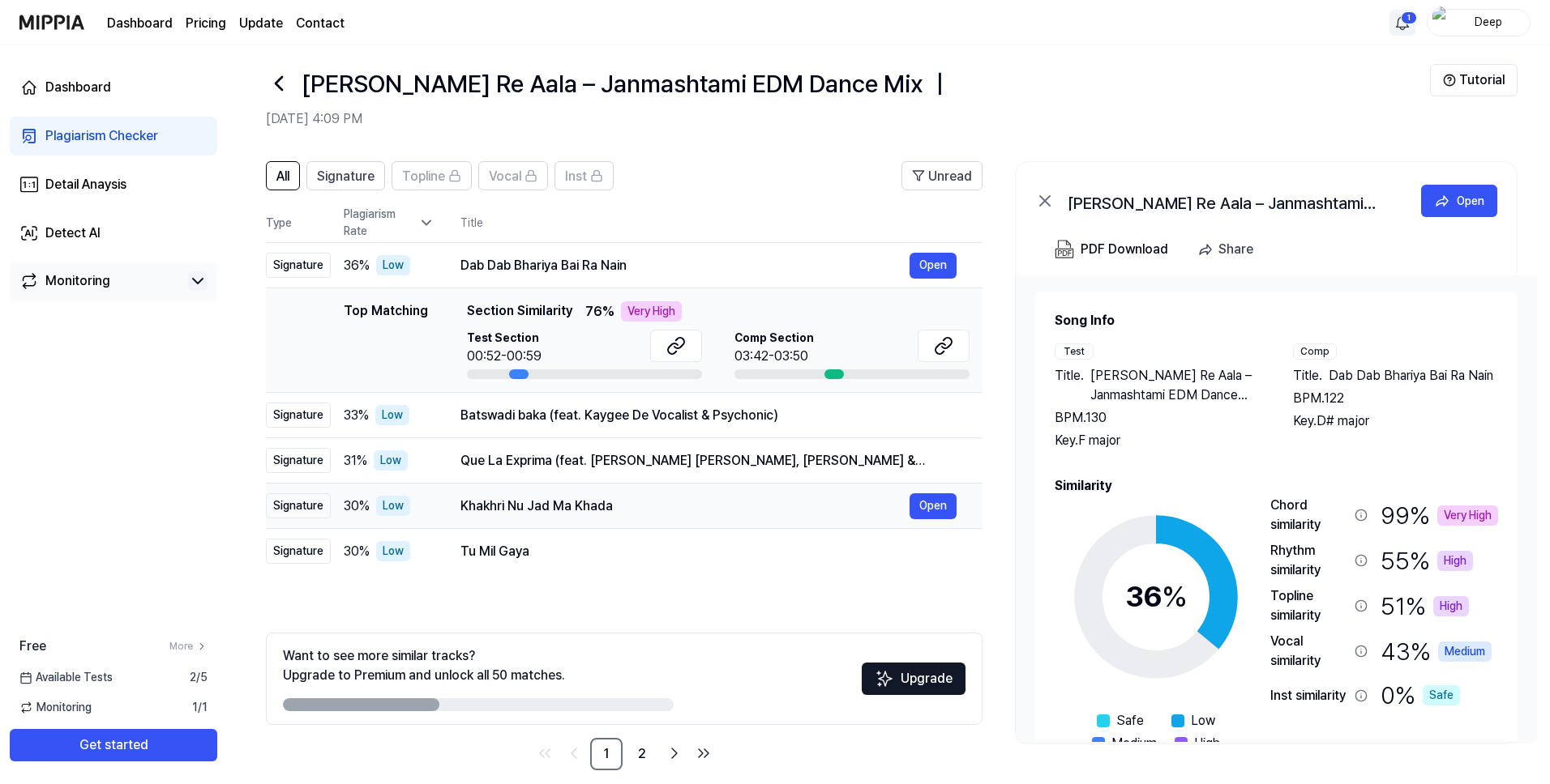
scroll to position [12, 0]
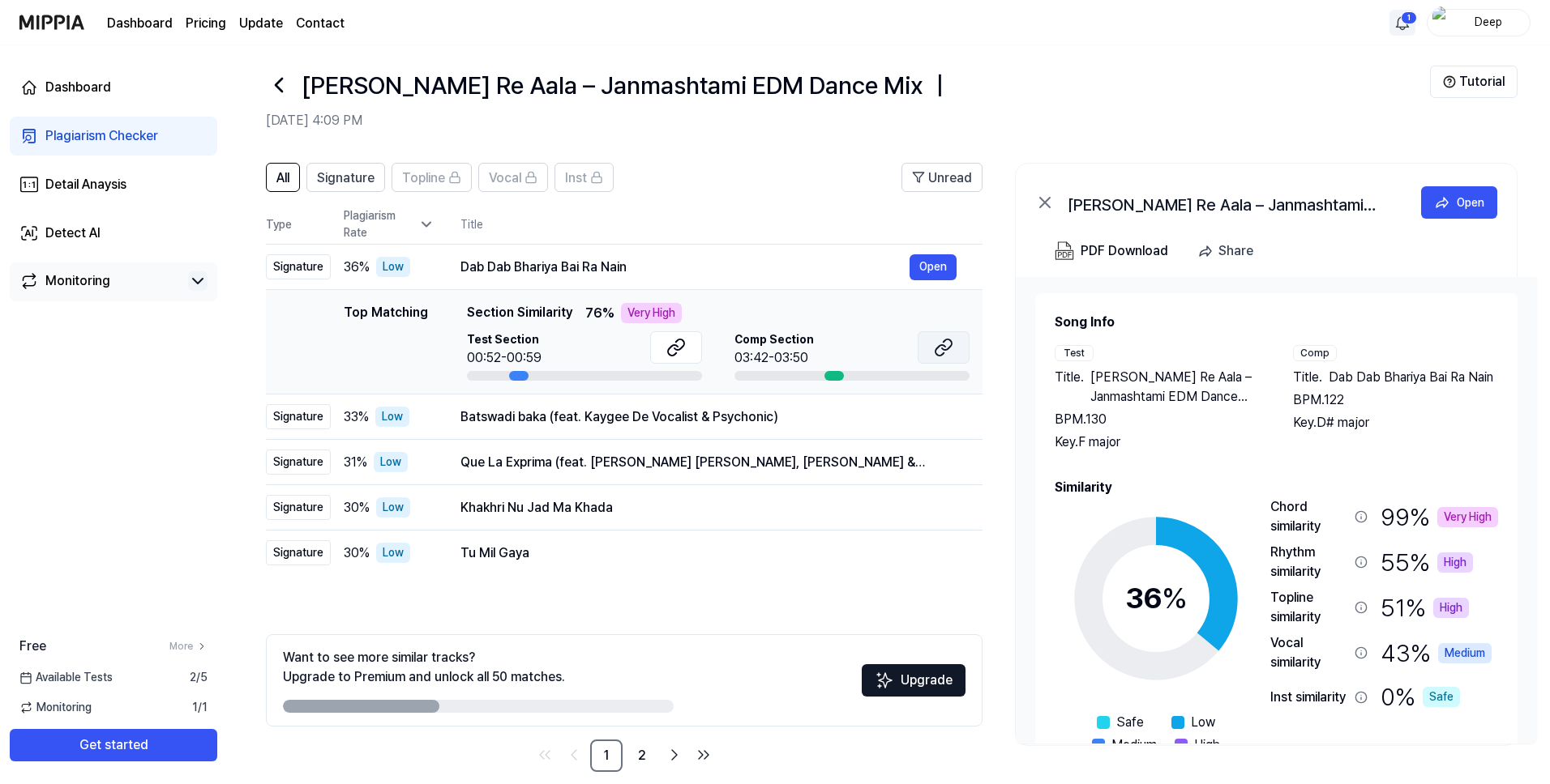
click at [934, 351] on icon at bounding box center [943, 347] width 19 height 19
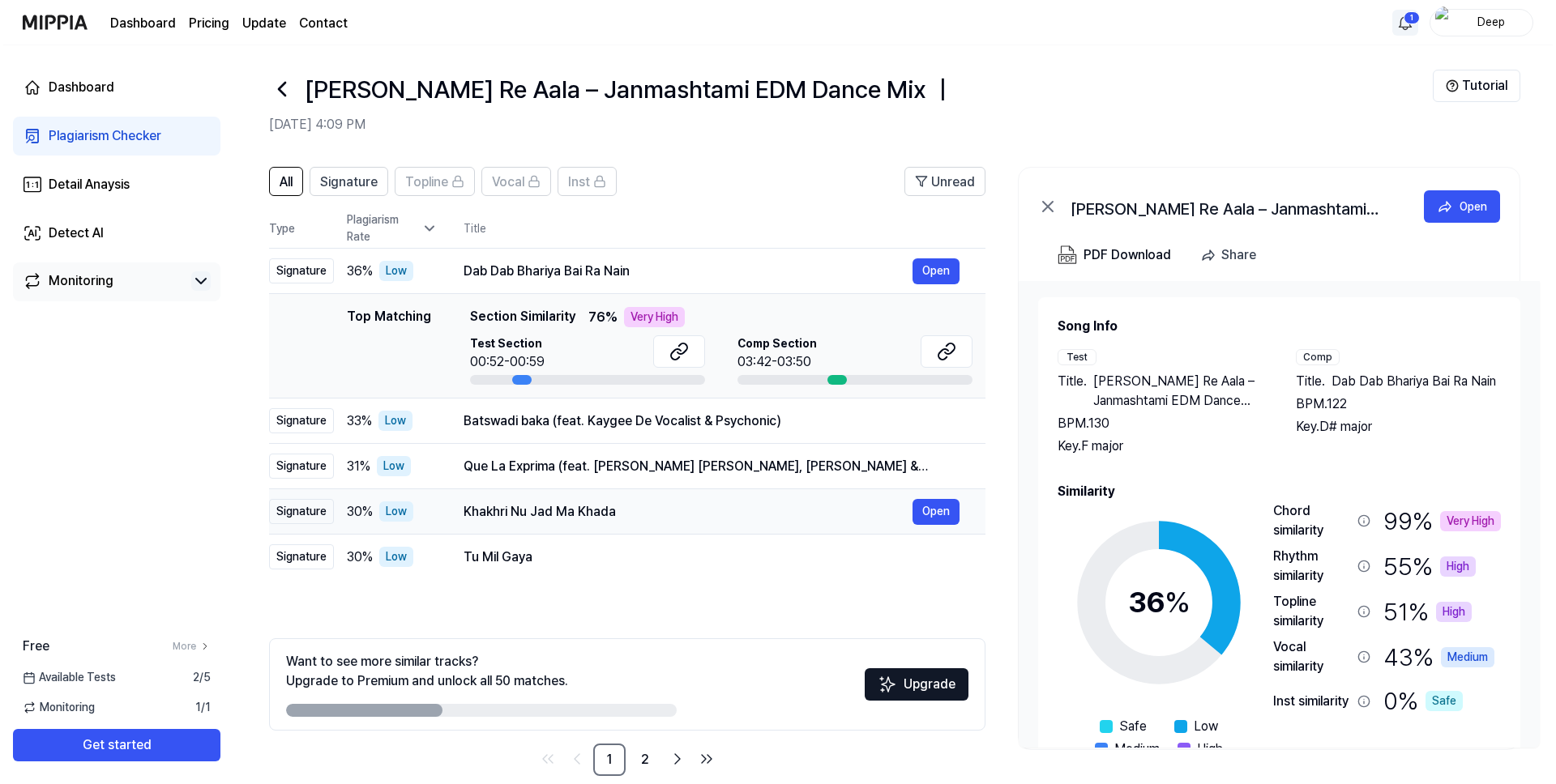
scroll to position [0, 0]
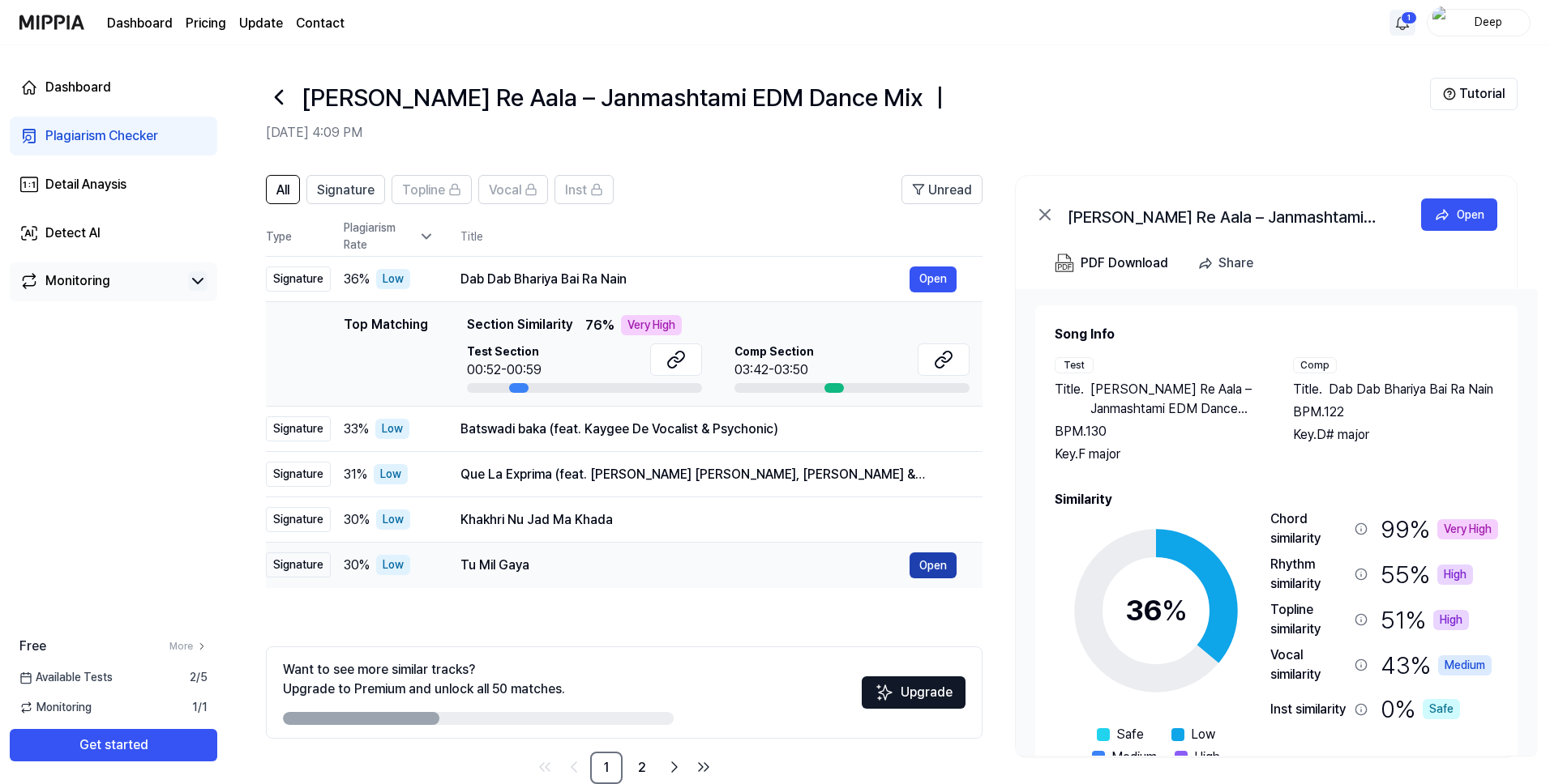
click at [926, 572] on button "Open" at bounding box center [934, 565] width 47 height 26
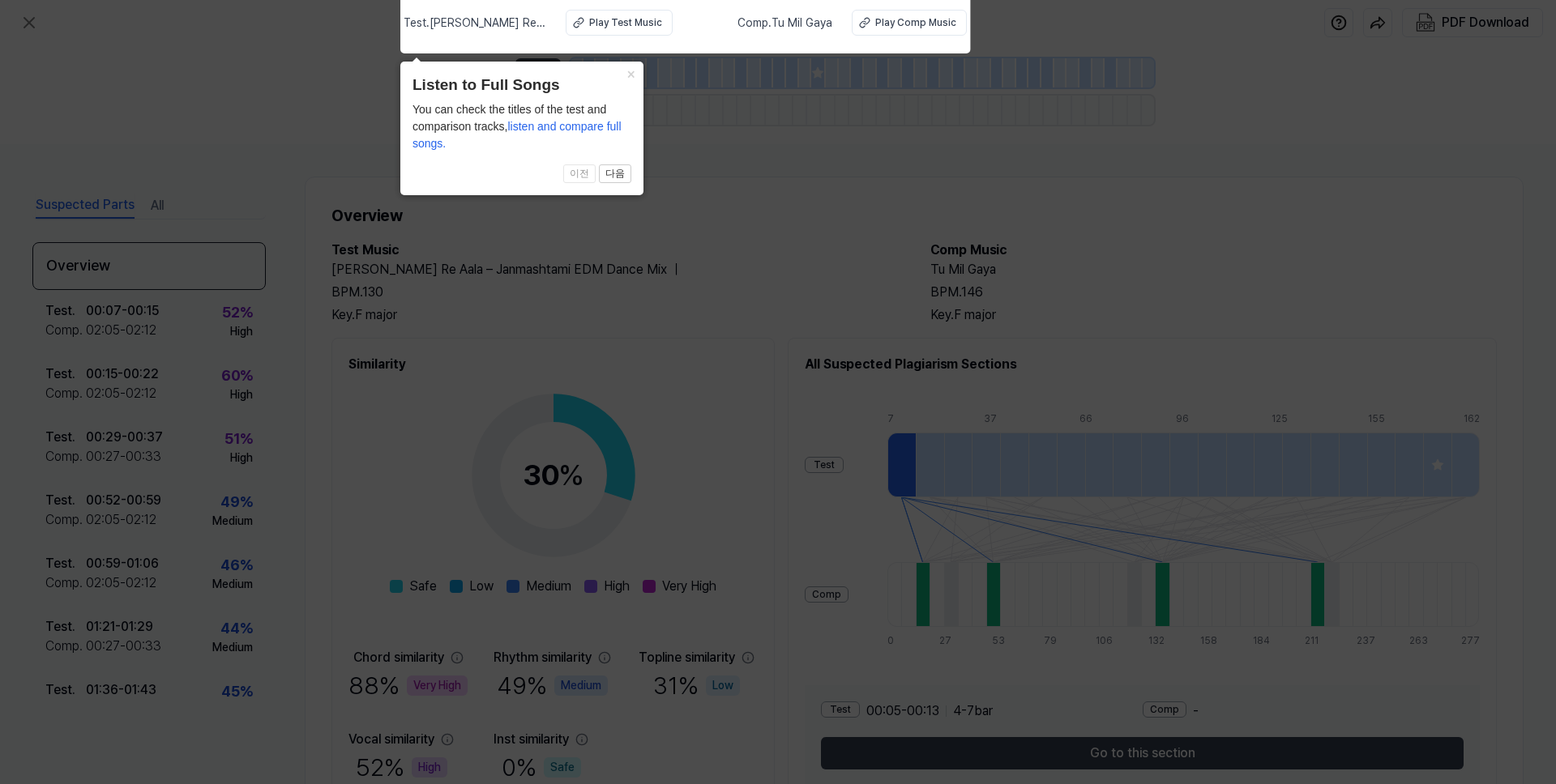
click at [784, 271] on icon at bounding box center [778, 387] width 1556 height 793
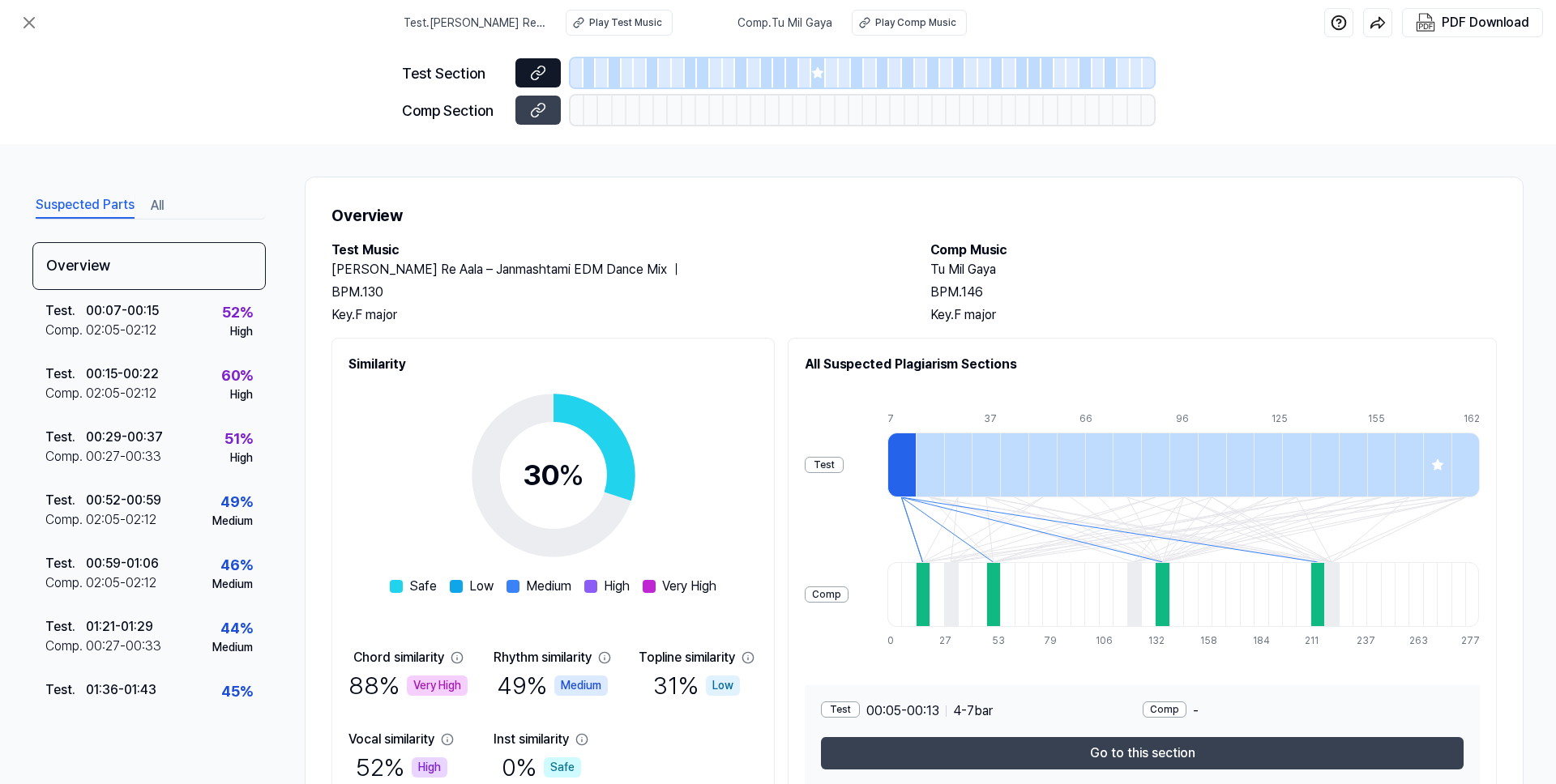
click at [547, 68] on button at bounding box center [538, 72] width 46 height 29
click at [532, 115] on icon at bounding box center [535, 112] width 9 height 9
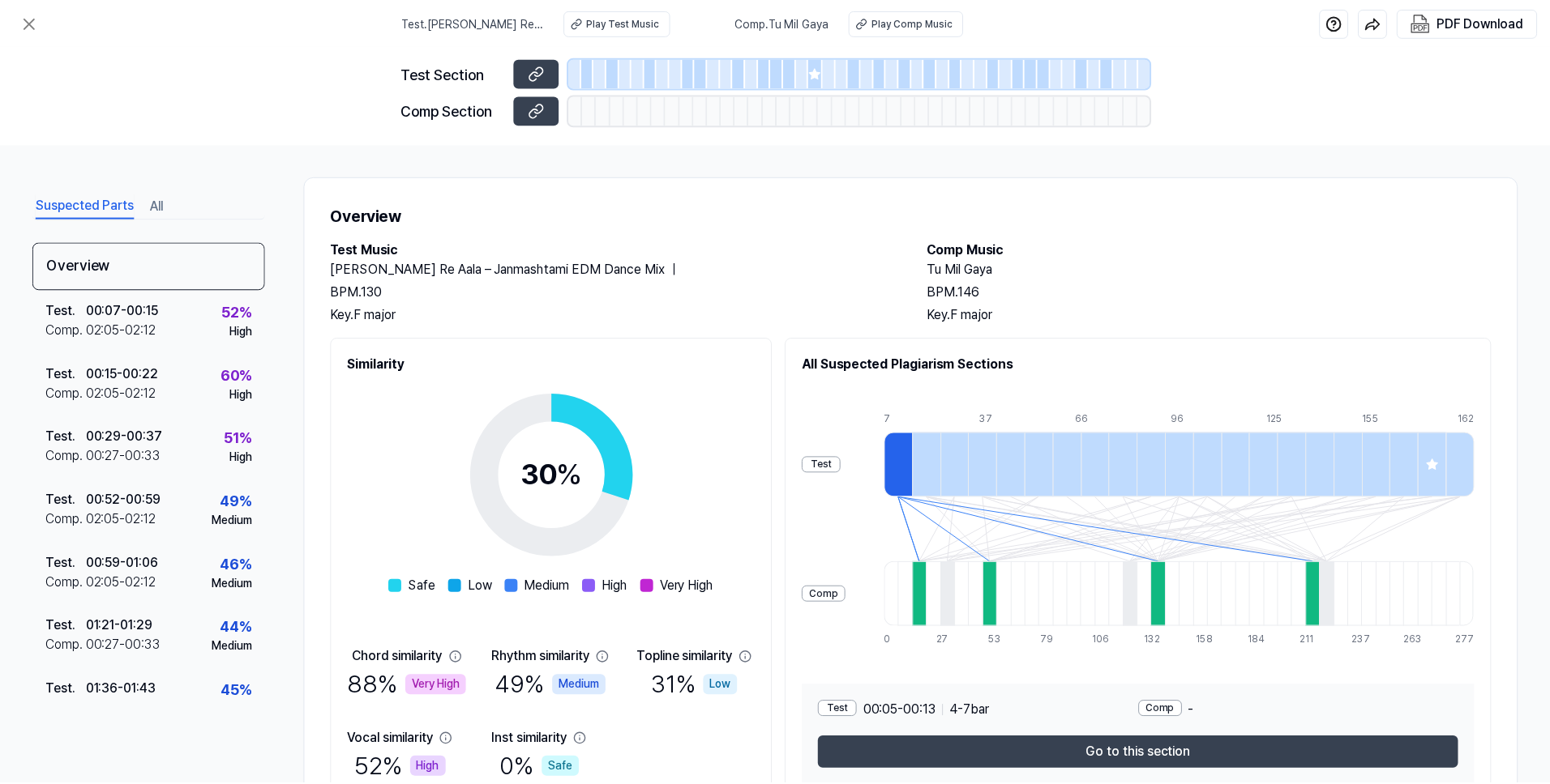
scroll to position [78, 0]
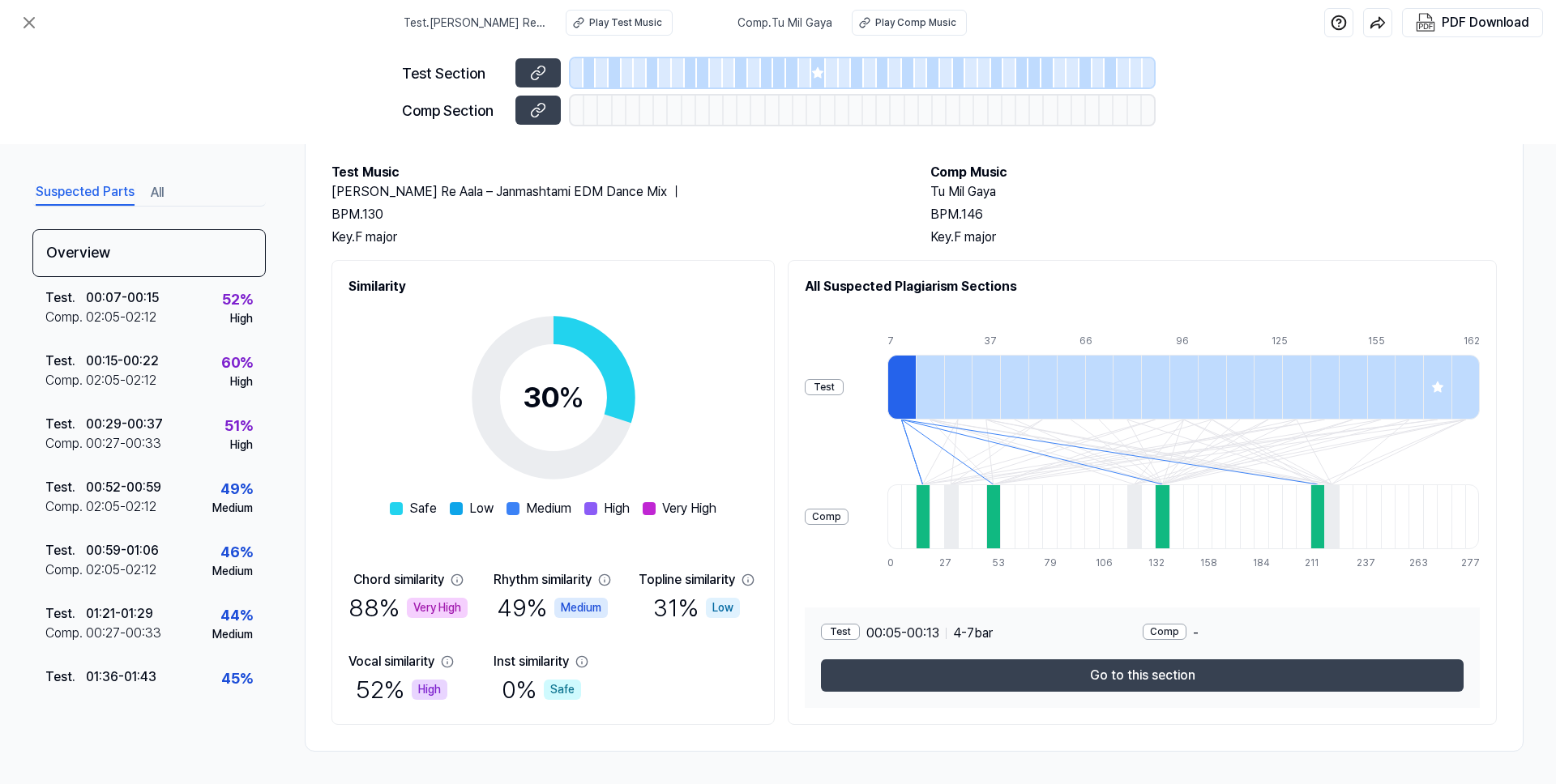
click at [849, 634] on div "Test" at bounding box center [840, 631] width 39 height 16
click at [23, 24] on icon at bounding box center [28, 23] width 19 height 19
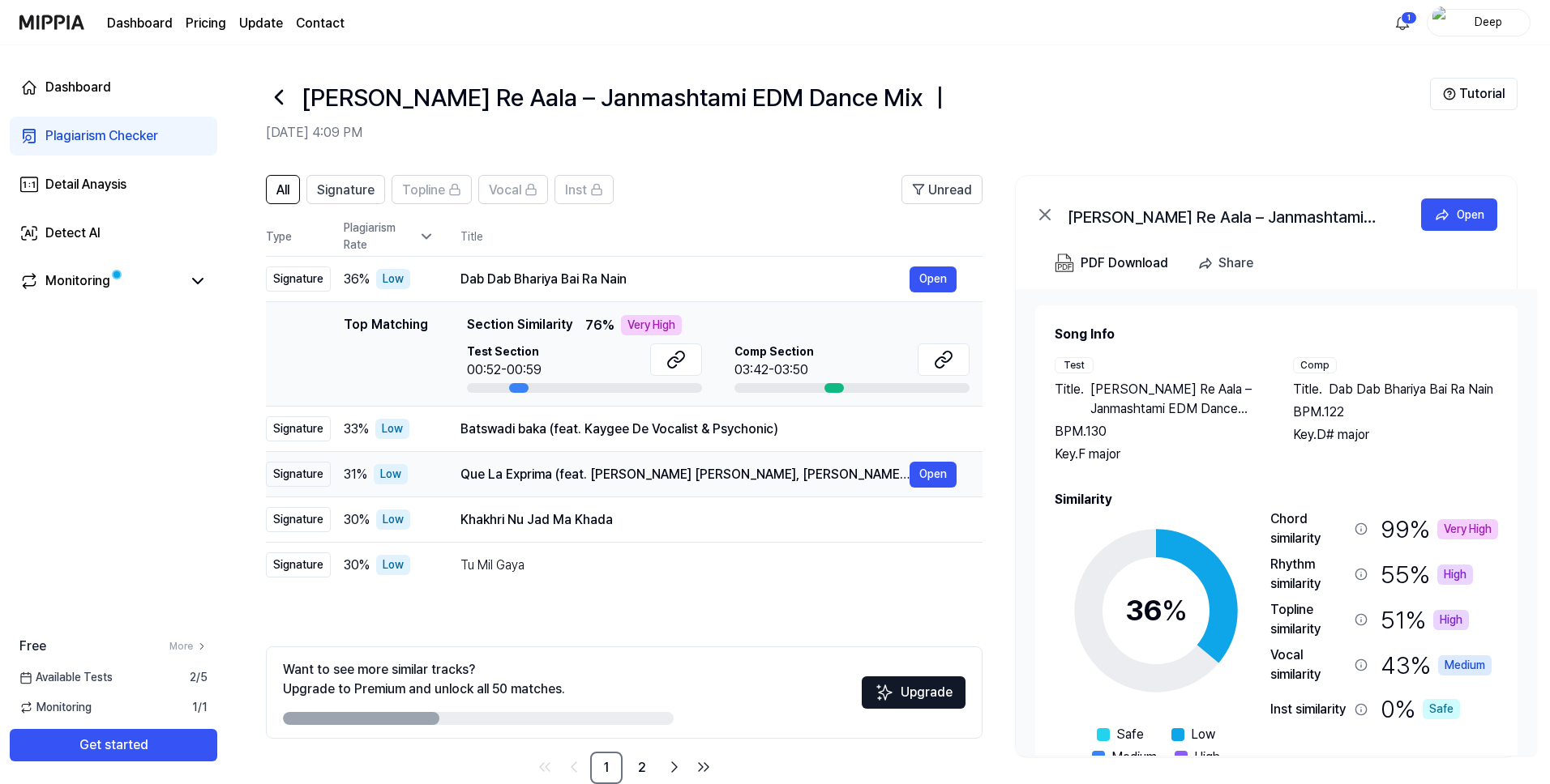
scroll to position [32, 0]
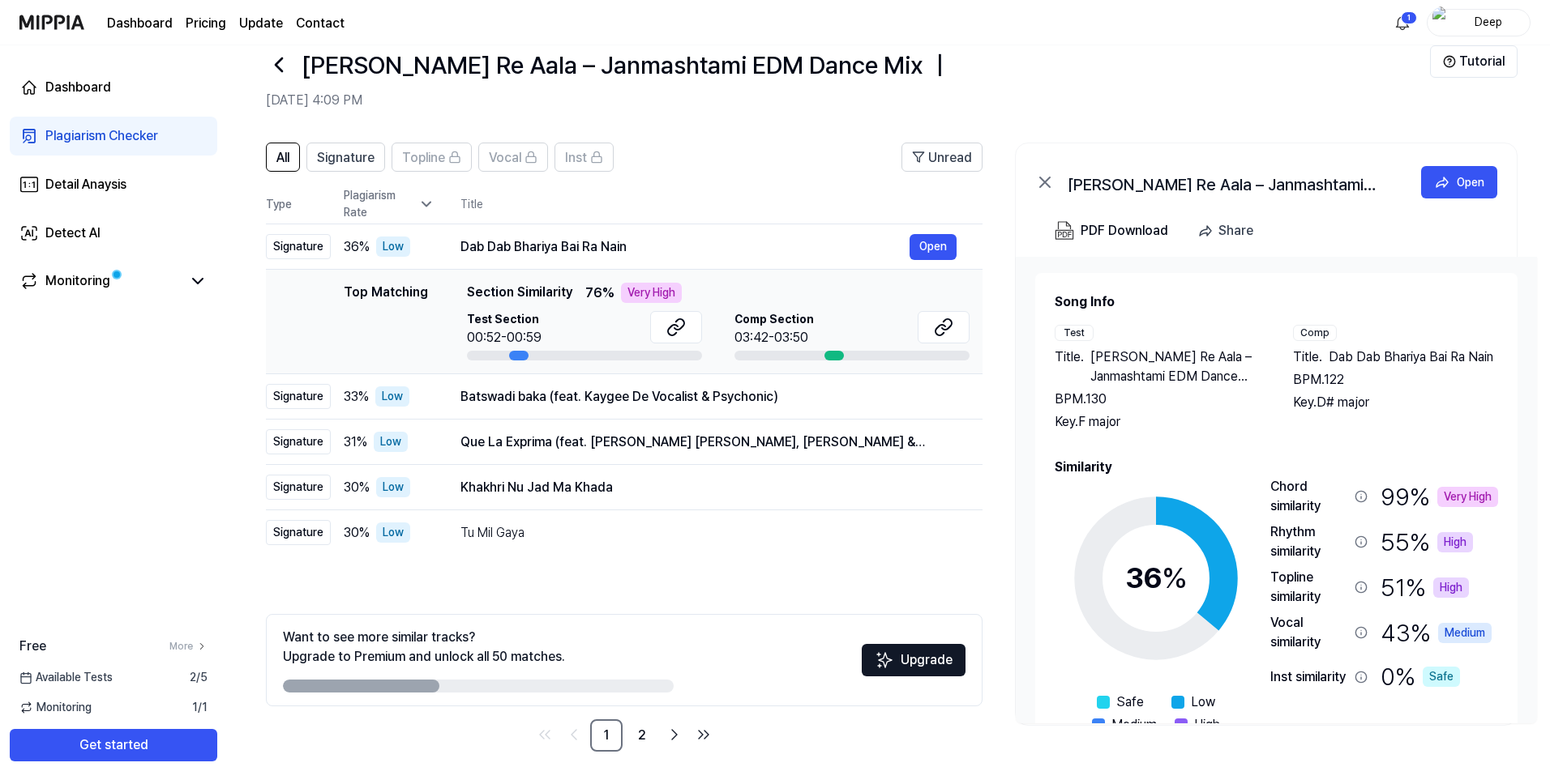
click at [499, 683] on div at bounding box center [478, 686] width 390 height 13
click at [501, 684] on div at bounding box center [478, 686] width 390 height 13
click at [925, 401] on button "Open" at bounding box center [934, 397] width 47 height 26
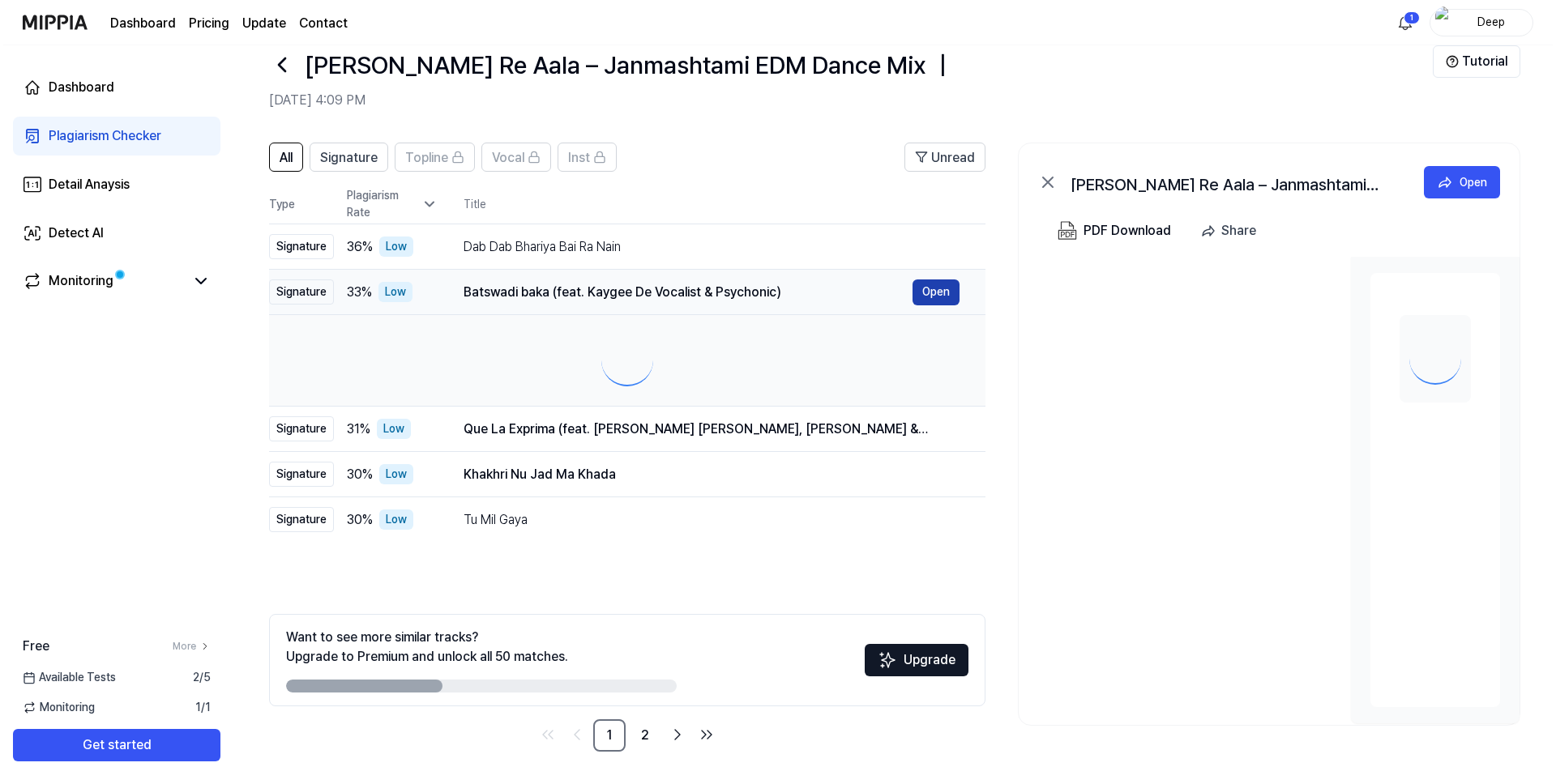
scroll to position [0, 0]
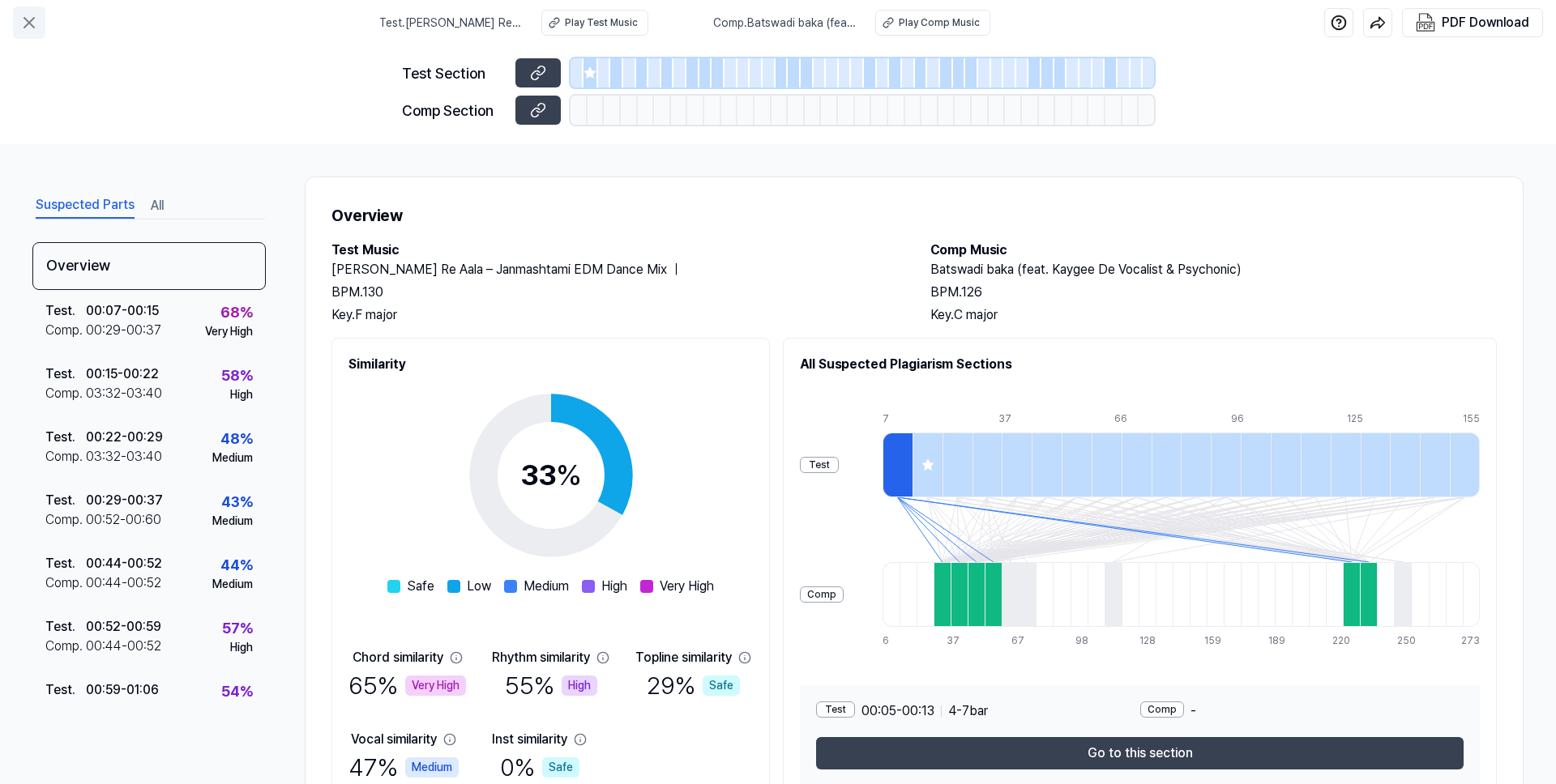
click at [31, 21] on icon at bounding box center [28, 23] width 19 height 19
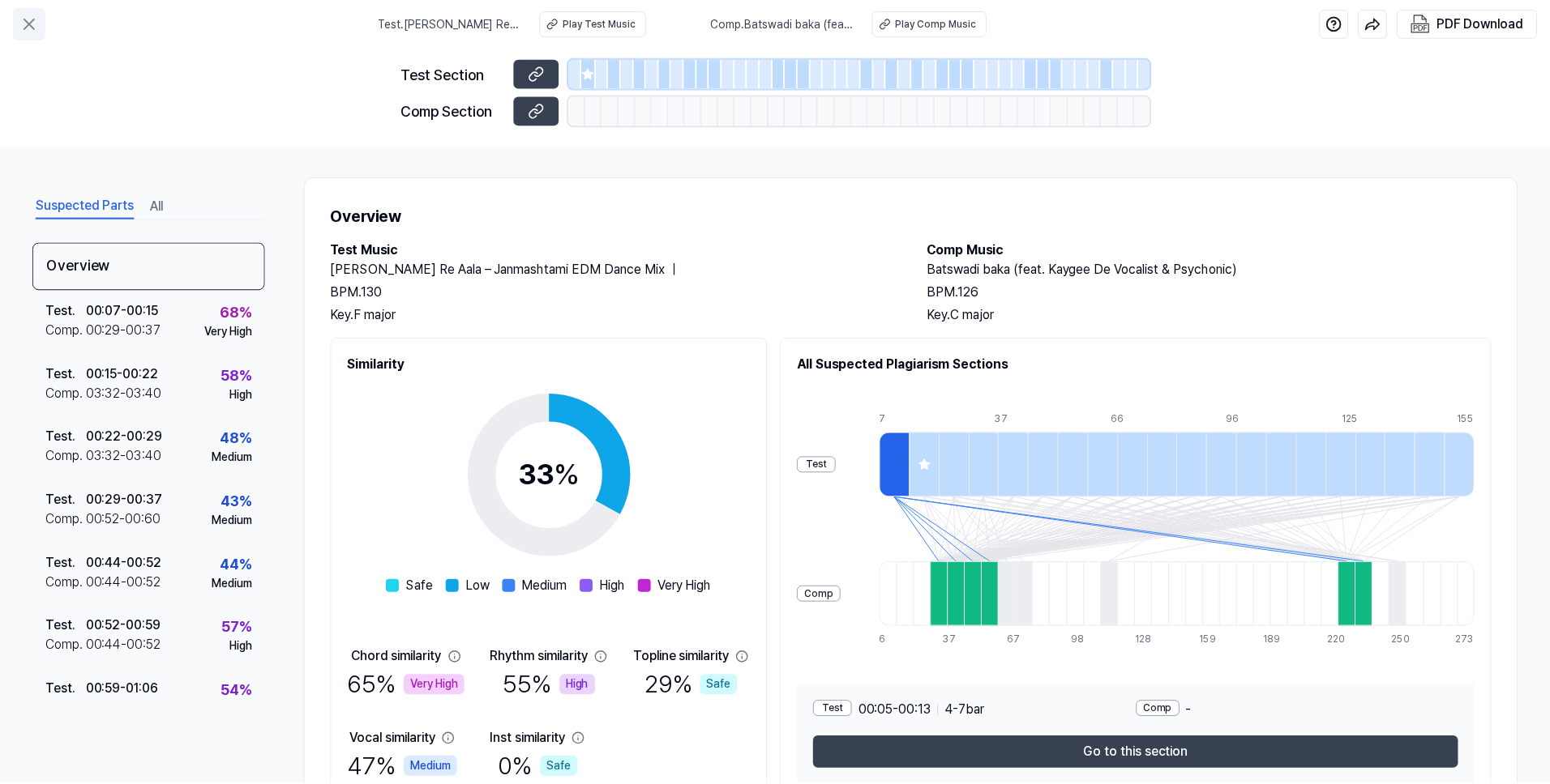
scroll to position [32, 0]
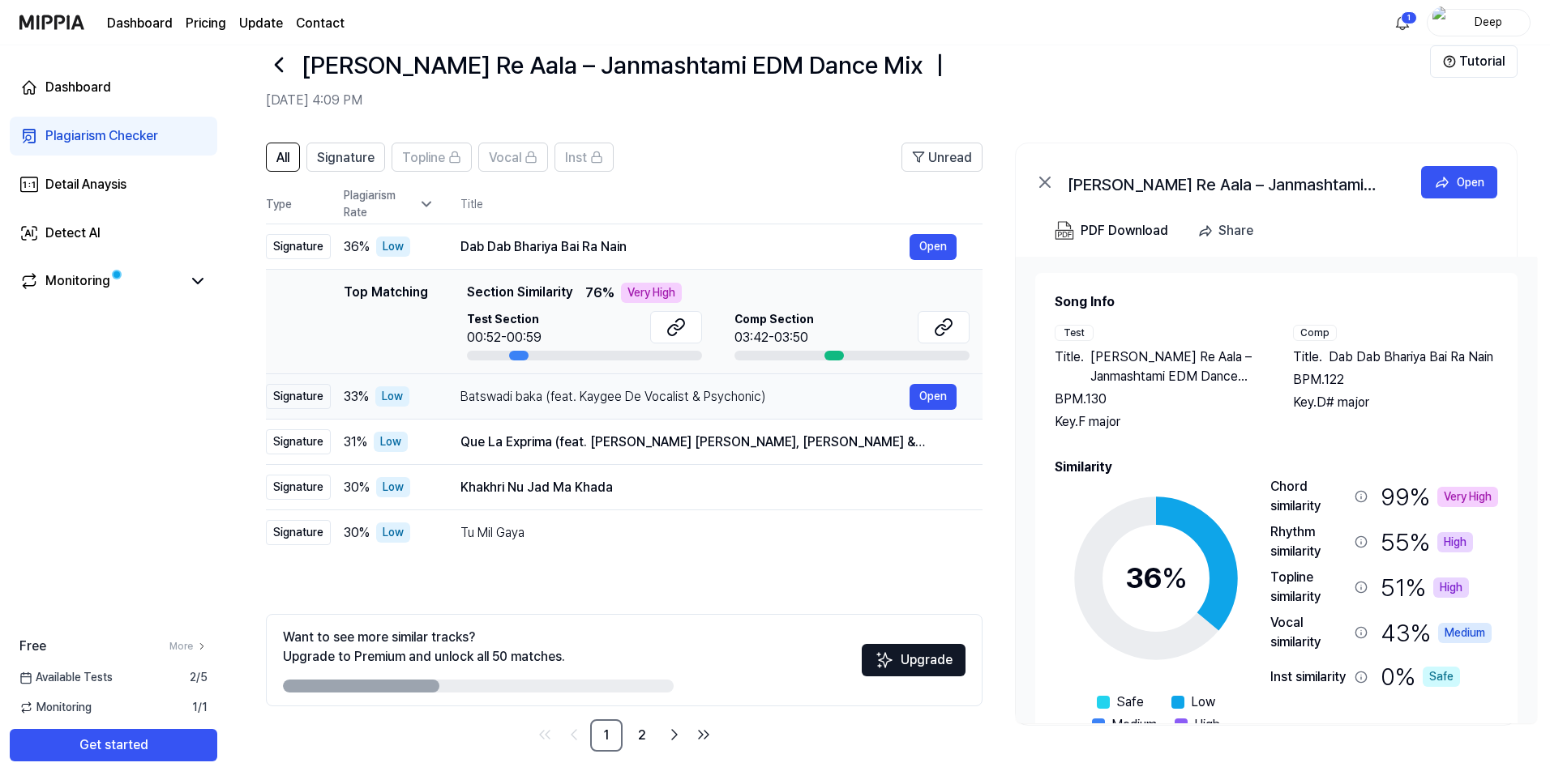
click at [568, 412] on td "Batswadi baka (feat. Kaygee De Vocalist & Psychonic) Open" at bounding box center [709, 397] width 548 height 46
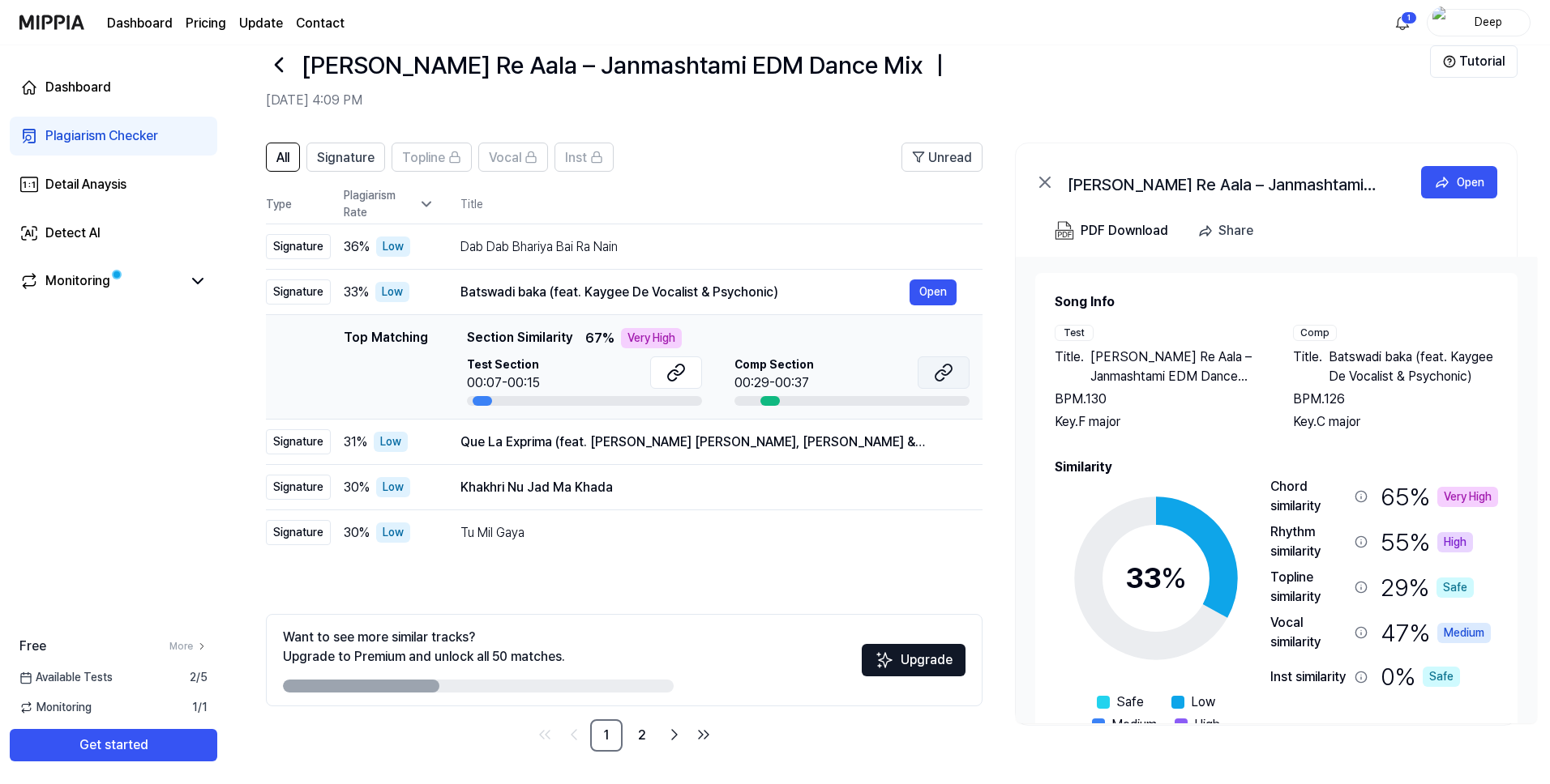
click at [941, 378] on icon at bounding box center [943, 372] width 19 height 19
click at [1470, 47] on button "Tutorial" at bounding box center [1474, 62] width 87 height 32
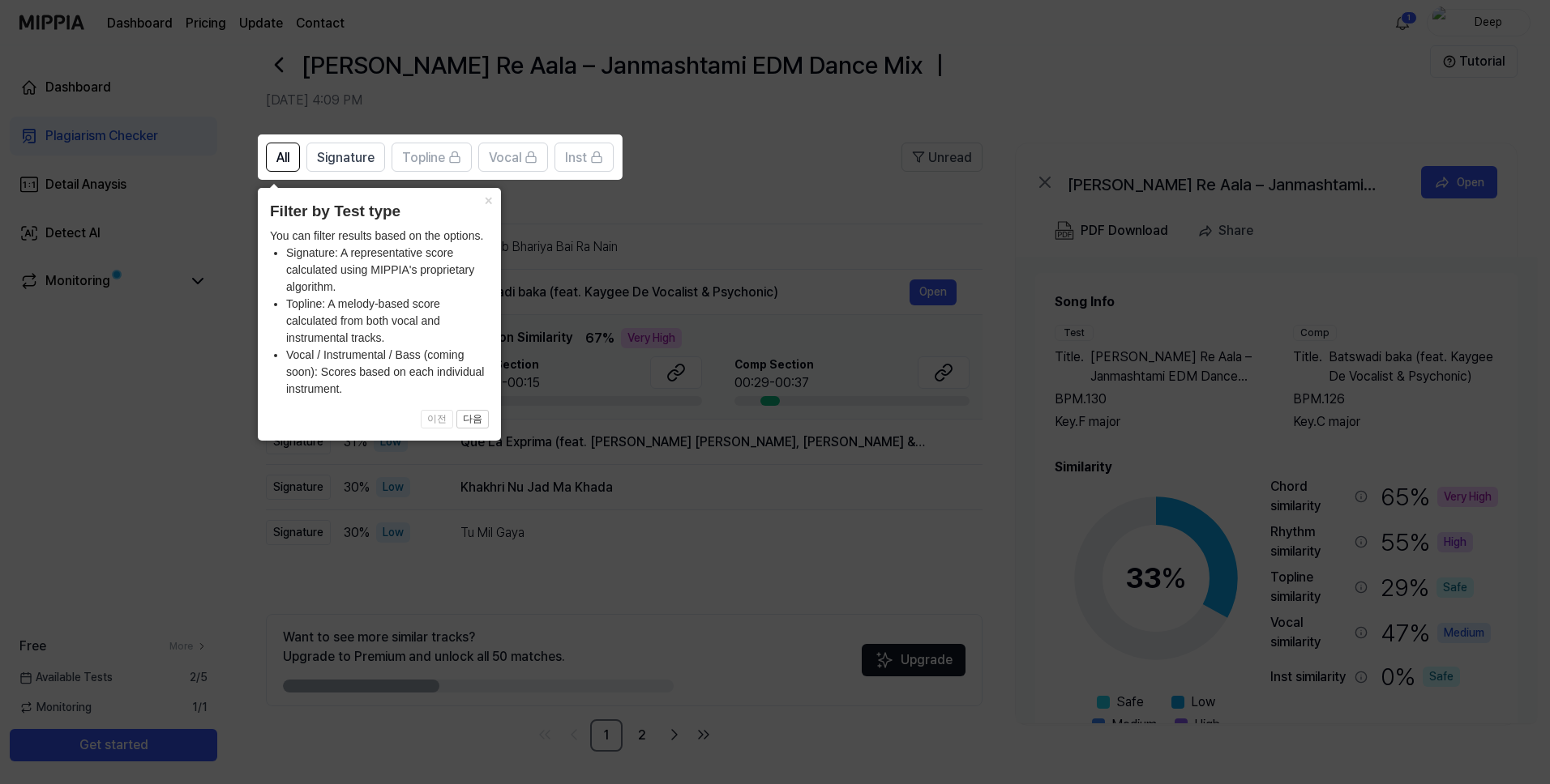
click at [823, 523] on icon at bounding box center [778, 392] width 1557 height 784
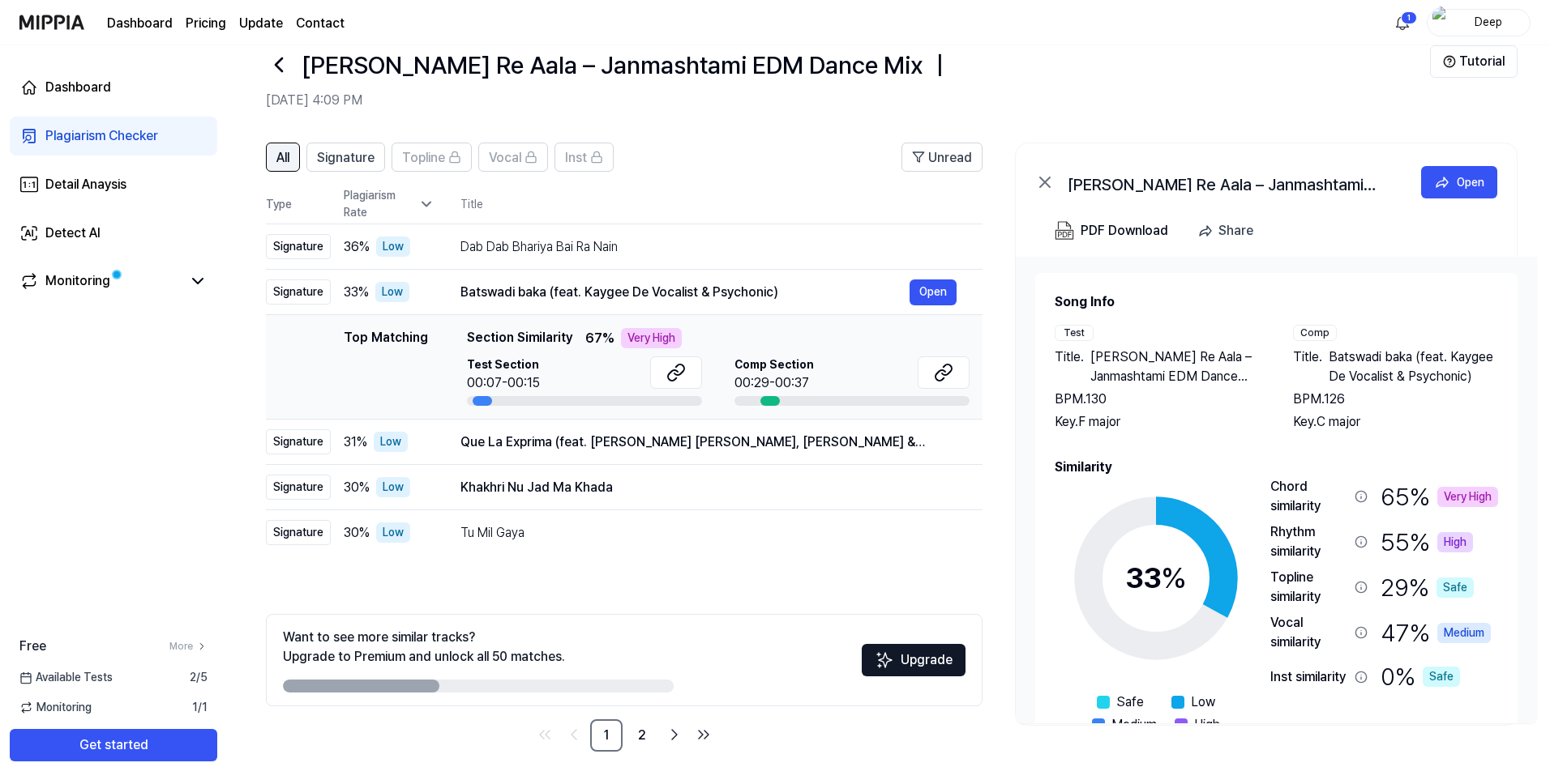
click at [282, 164] on span "All" at bounding box center [283, 158] width 13 height 19
drag, startPoint x: 364, startPoint y: 685, endPoint x: 579, endPoint y: 680, distance: 215.1
click at [579, 680] on div at bounding box center [478, 686] width 390 height 13
click at [577, 687] on div at bounding box center [478, 686] width 390 height 13
